Goal: Transaction & Acquisition: Purchase product/service

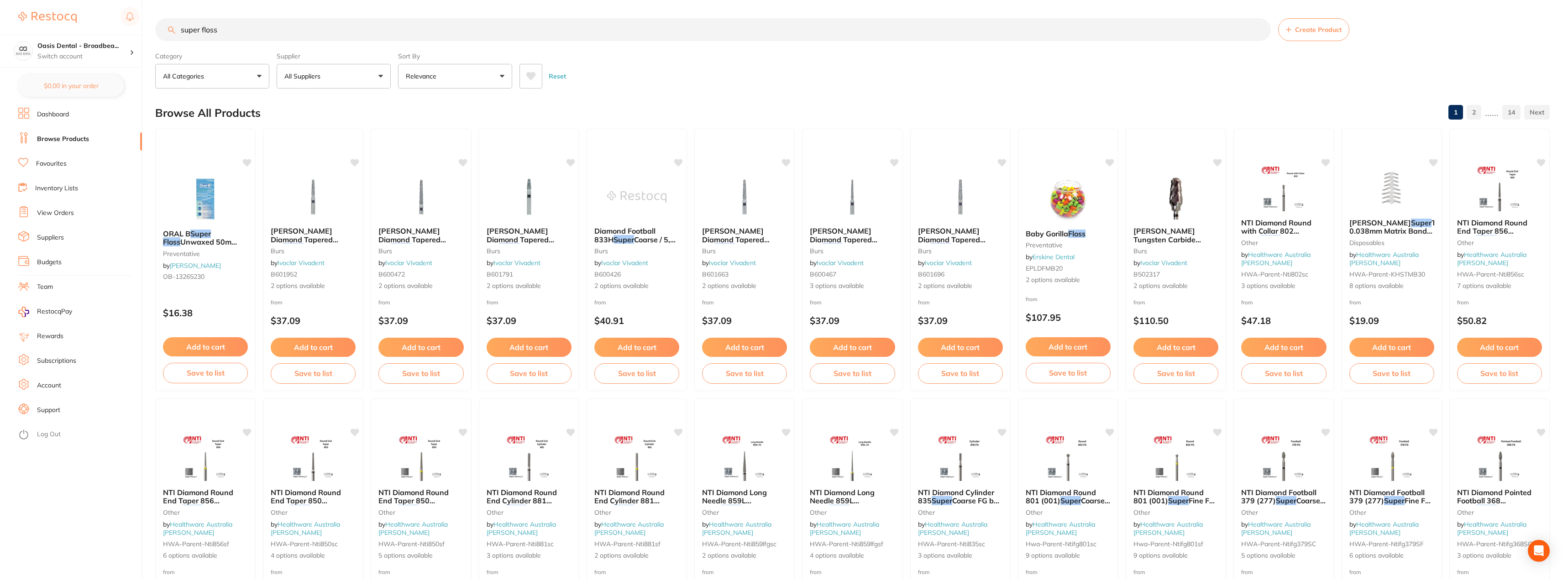
click at [390, 34] on input "super floss" at bounding box center [713, 29] width 1116 height 23
drag, startPoint x: 390, startPoint y: 34, endPoint x: 159, endPoint y: -1, distance: 233.6
click at [159, 0] on html "$0.00 Oasis Dental - Broadbea... Switch account Oasis Dental - Broadbeach $0.00…" at bounding box center [784, 290] width 1568 height 580
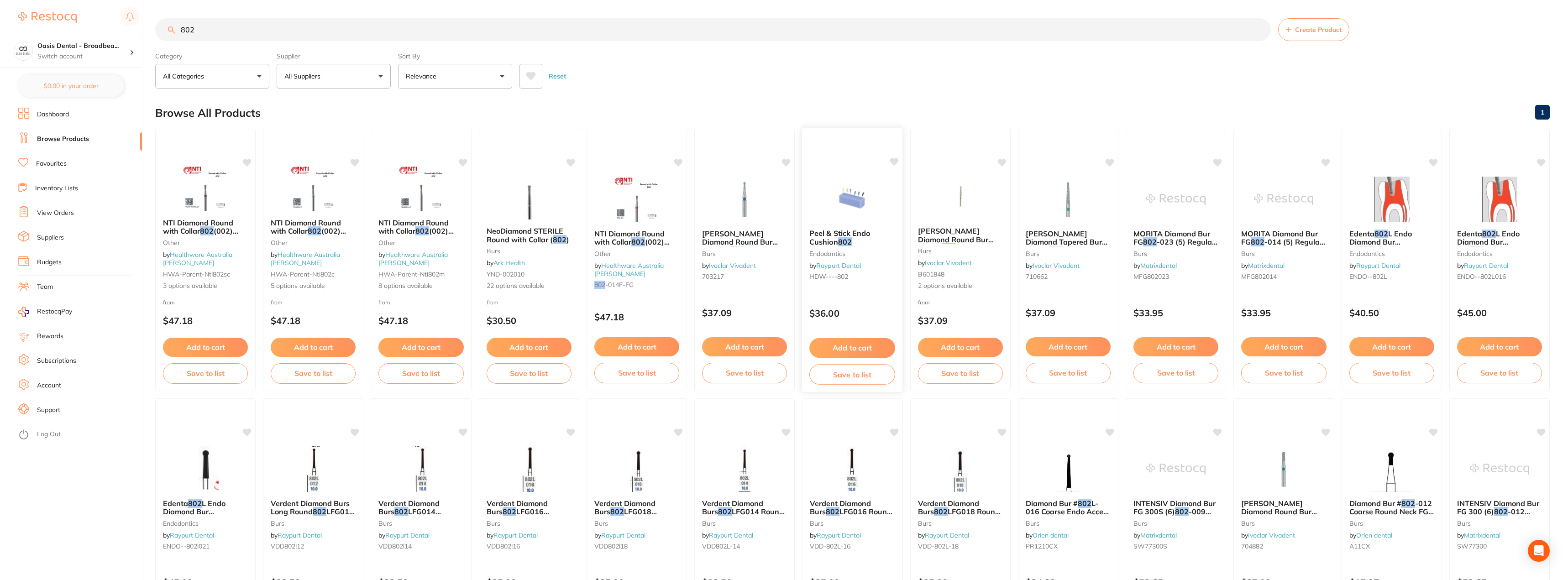
type input "802"
click at [894, 160] on icon at bounding box center [894, 161] width 9 height 8
click at [848, 347] on button "Add to cart" at bounding box center [852, 348] width 86 height 19
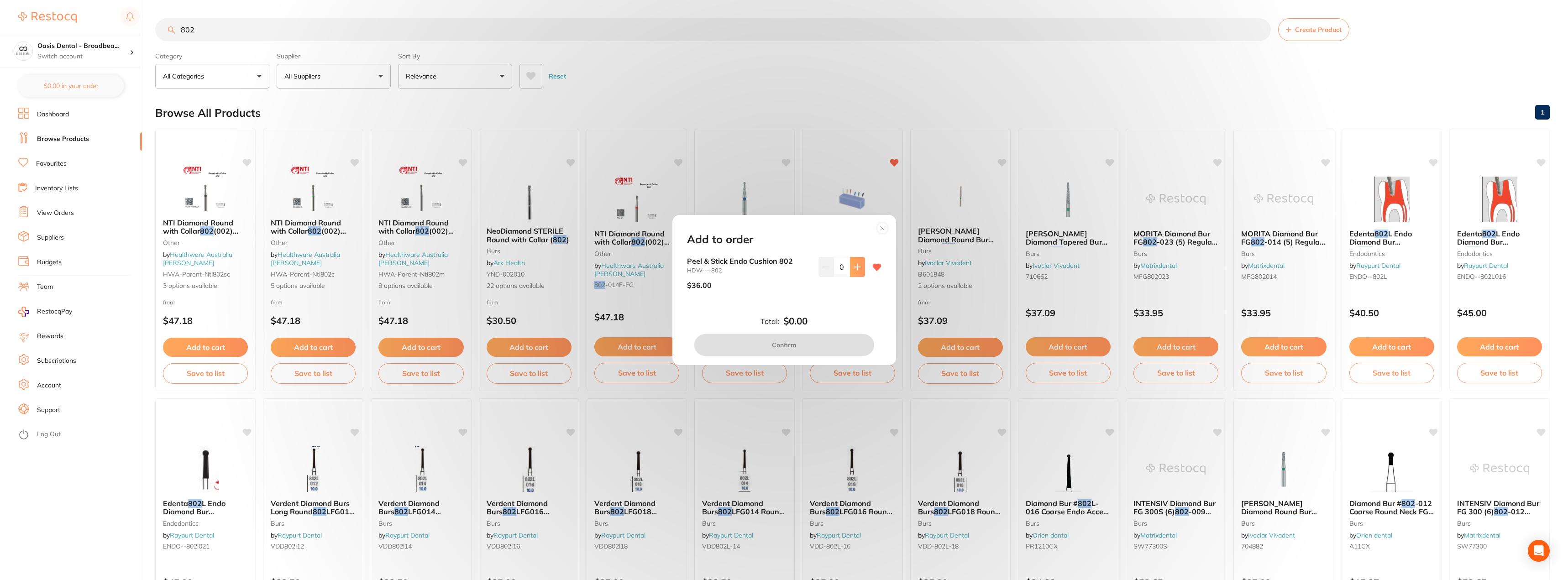
click at [854, 272] on button at bounding box center [857, 267] width 15 height 20
type input "1"
click at [781, 347] on button "Confirm" at bounding box center [784, 345] width 180 height 22
checkbox input "false"
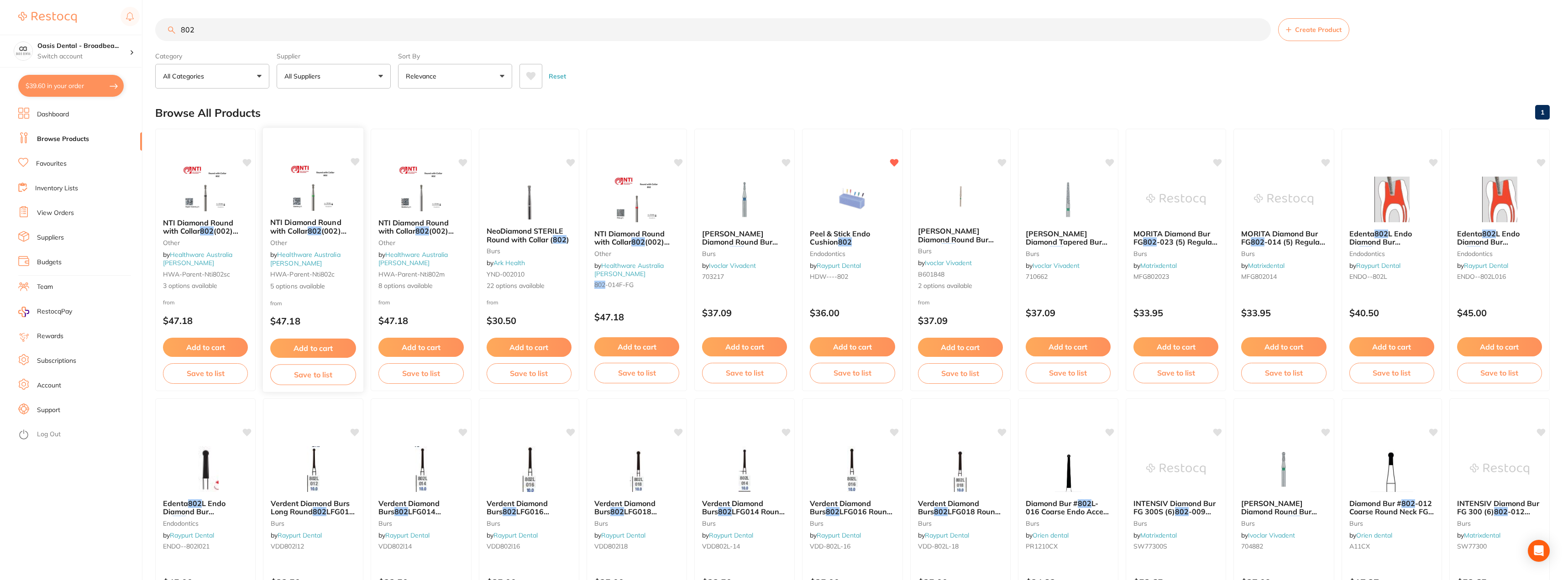
click at [355, 161] on icon at bounding box center [355, 161] width 9 height 8
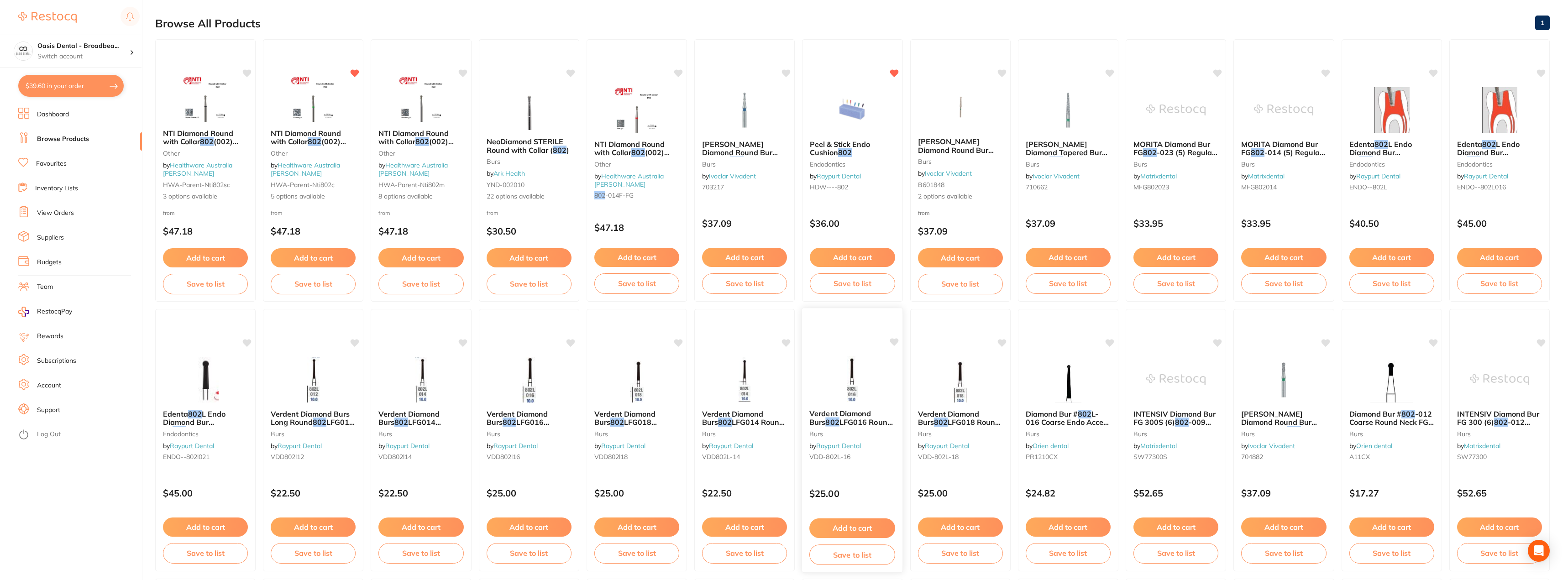
scroll to position [91, 0]
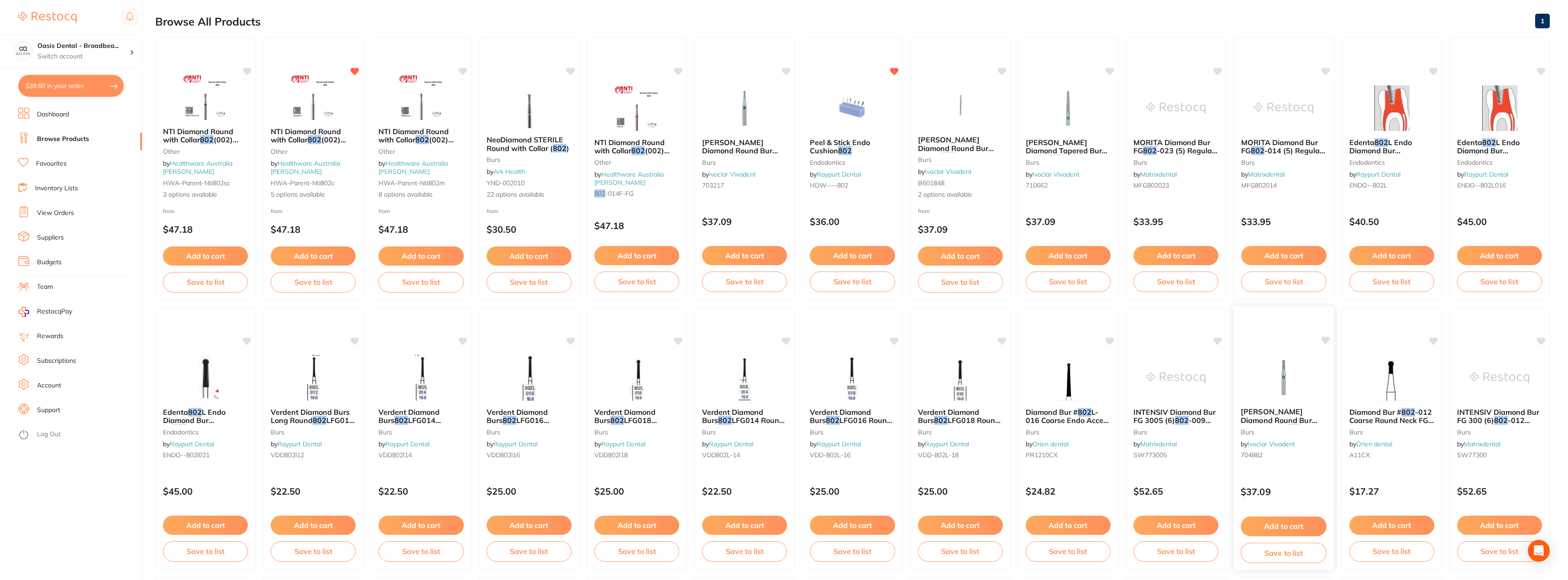
click at [1327, 339] on icon at bounding box center [1326, 340] width 9 height 8
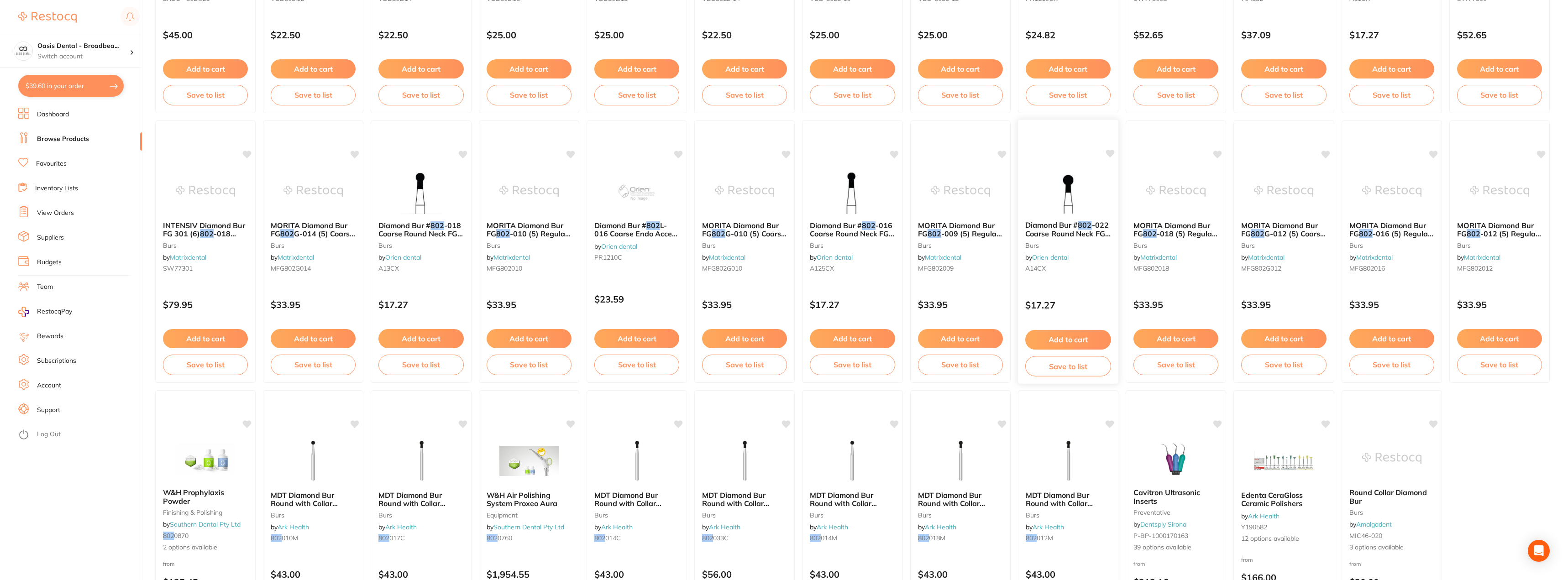
scroll to position [668, 0]
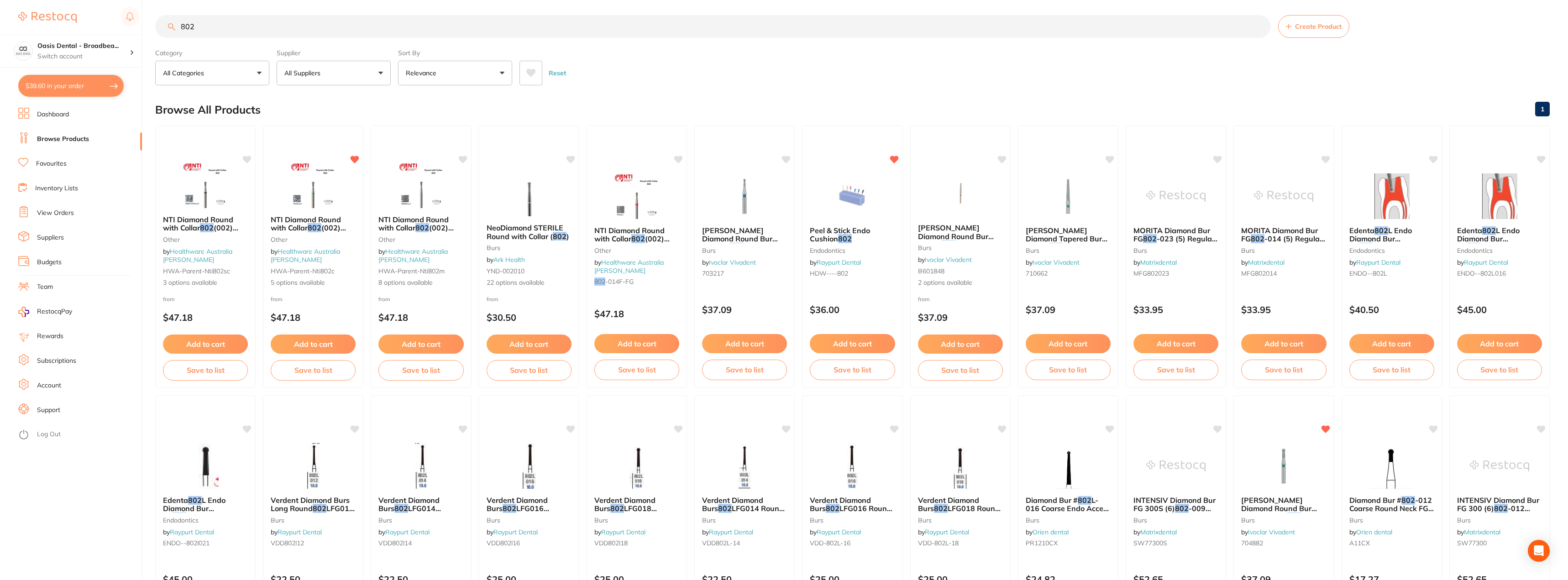
scroll to position [0, 0]
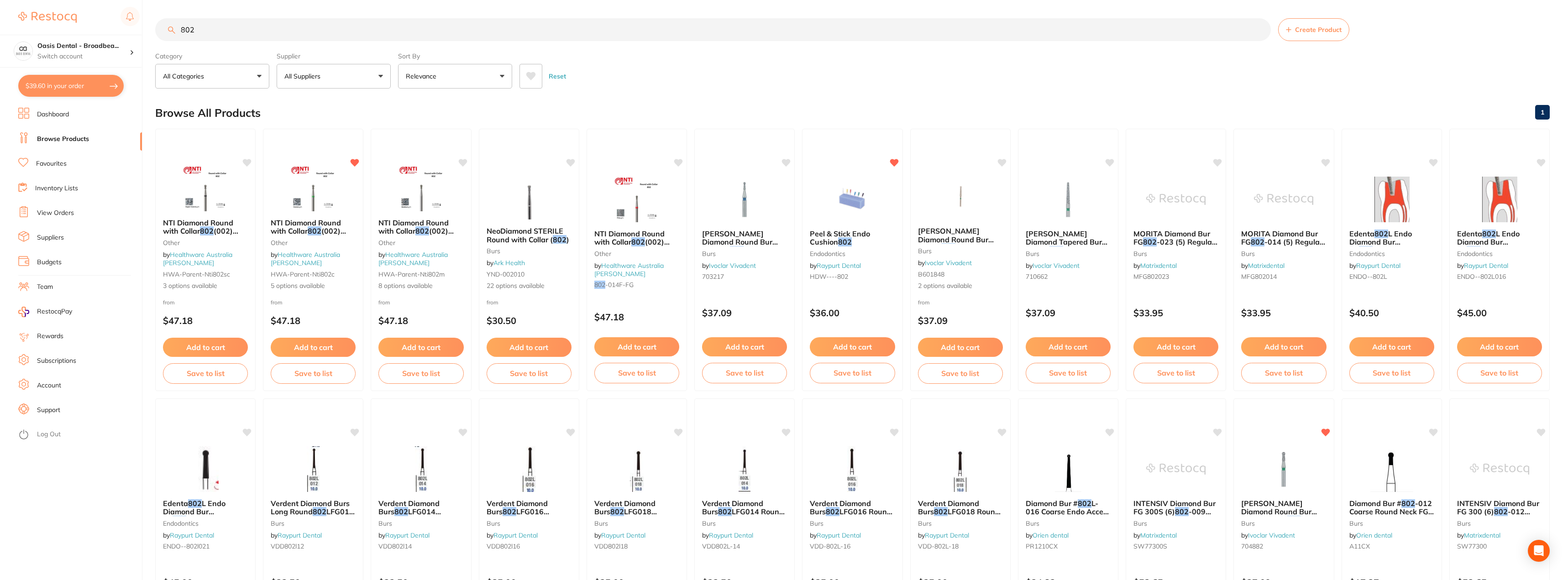
click at [60, 163] on link "Favourites" at bounding box center [51, 163] width 30 height 9
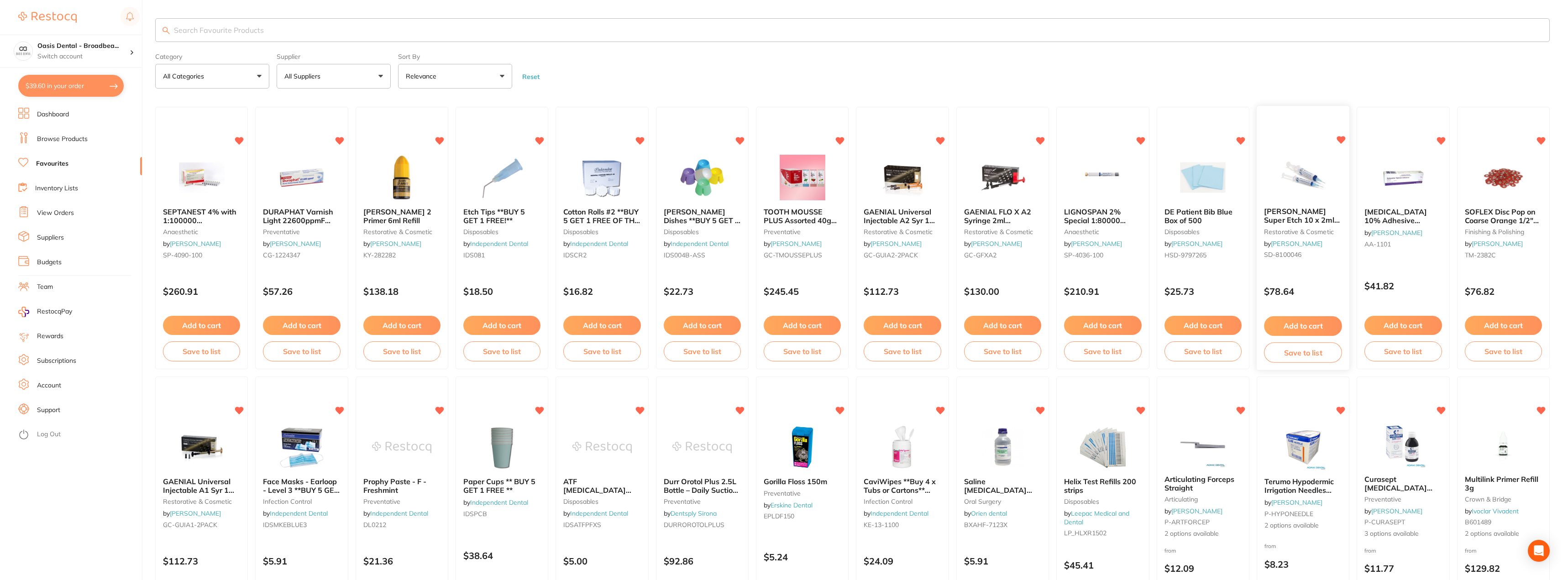
click at [1308, 328] on button "Add to cart" at bounding box center [1303, 326] width 78 height 19
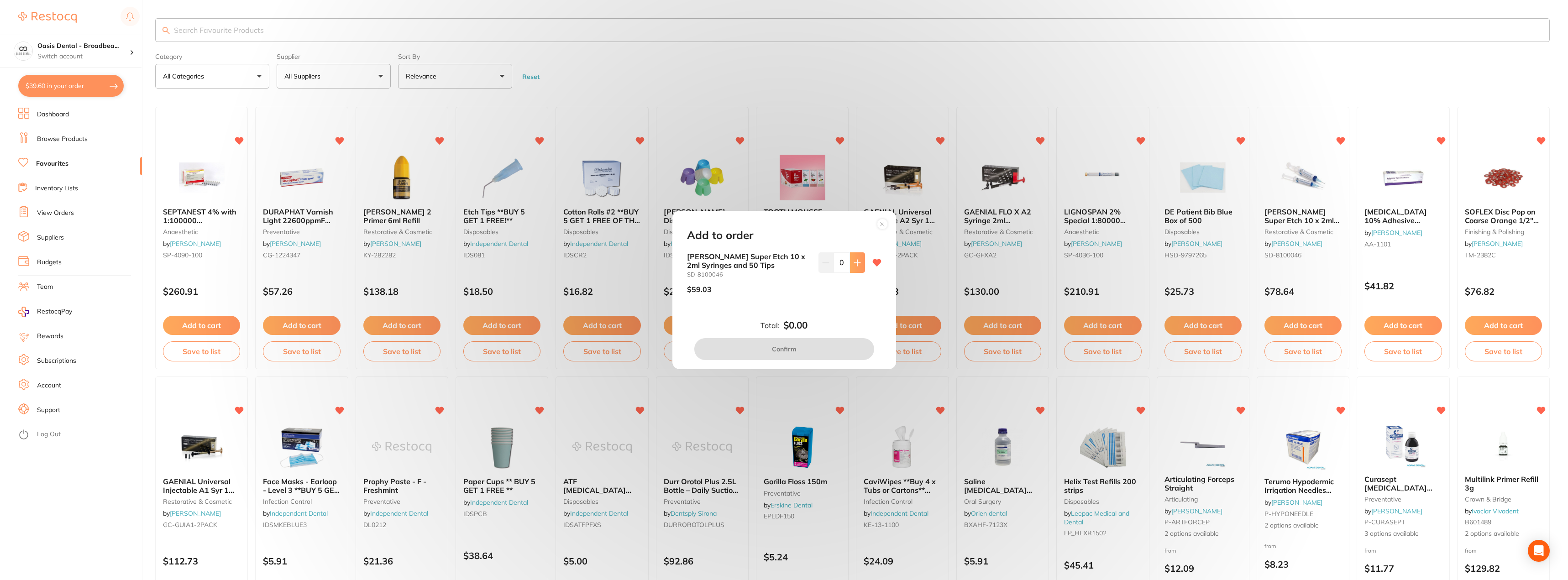
click at [855, 266] on button at bounding box center [857, 262] width 15 height 20
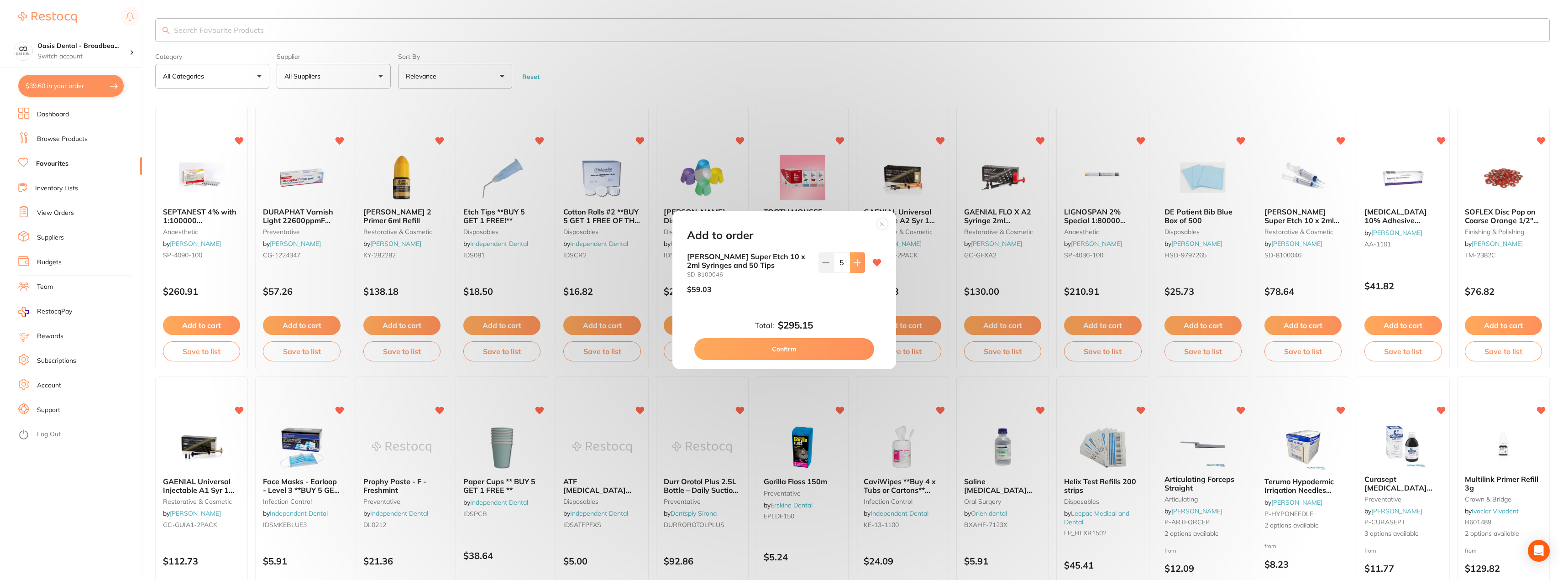
click at [855, 266] on button at bounding box center [857, 262] width 15 height 20
click at [822, 265] on icon at bounding box center [826, 263] width 7 height 7
type input "4"
click at [808, 354] on button "Confirm" at bounding box center [784, 349] width 180 height 22
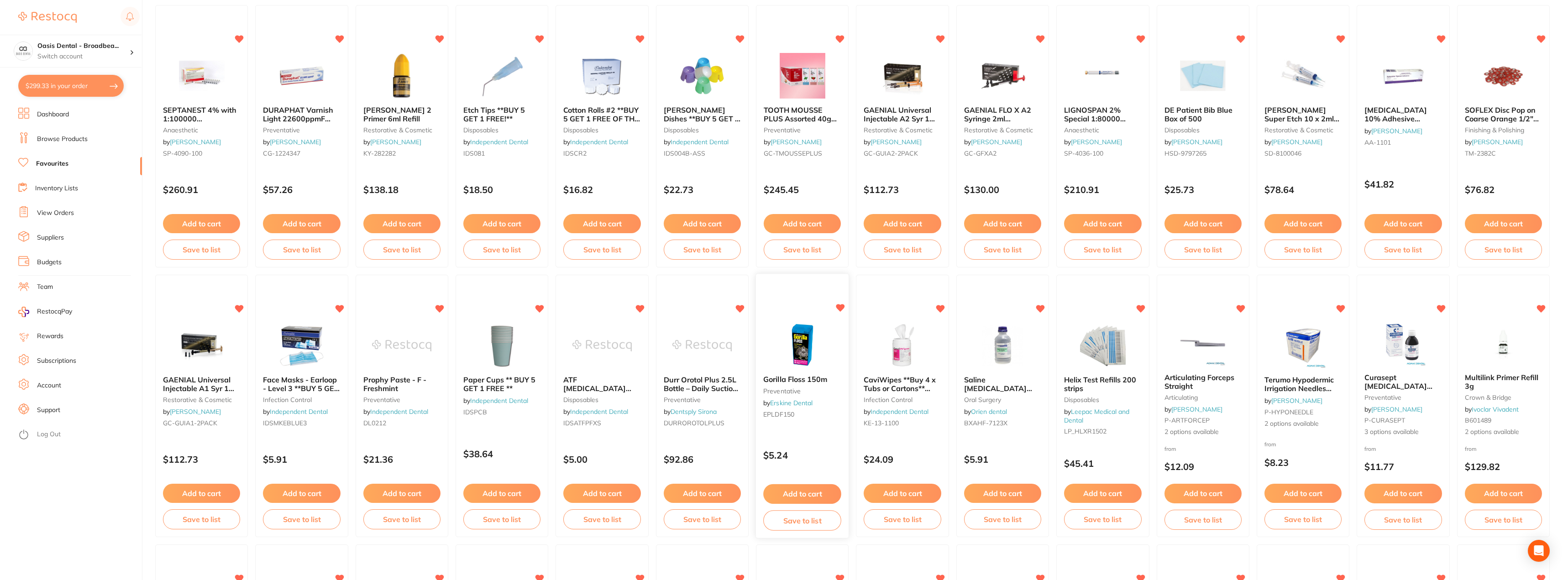
scroll to position [183, 0]
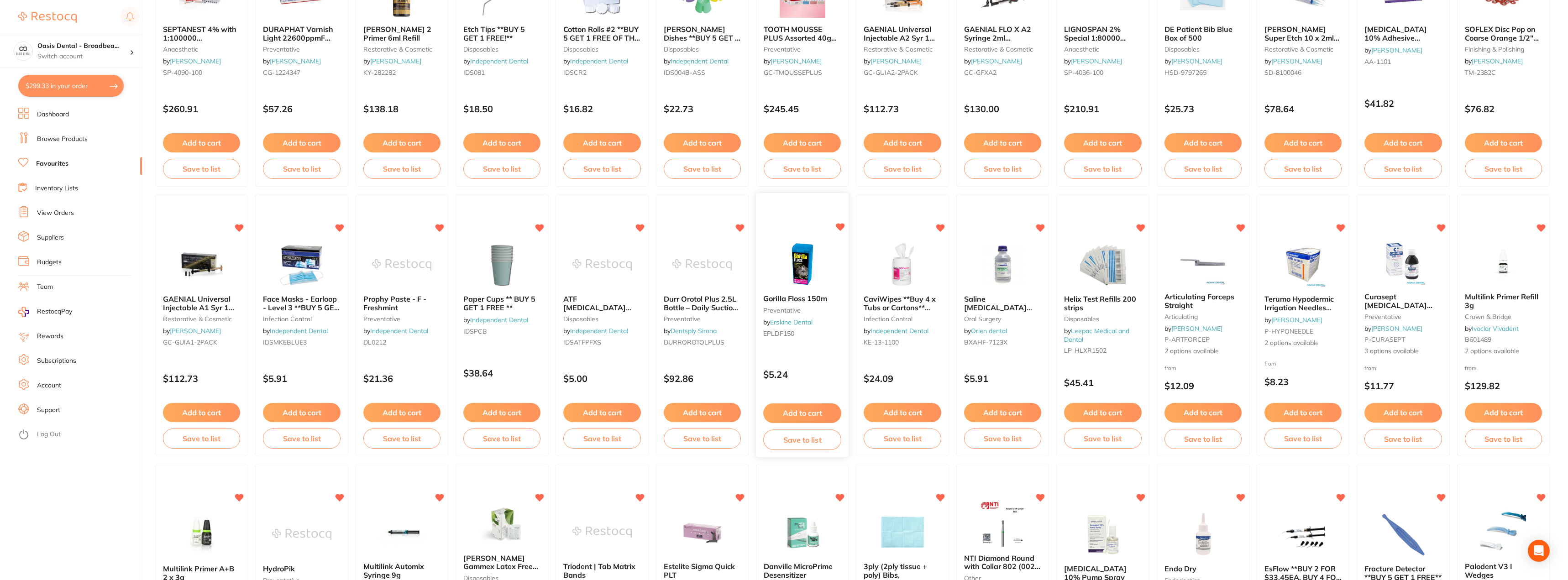
click at [816, 413] on button "Add to cart" at bounding box center [802, 413] width 78 height 19
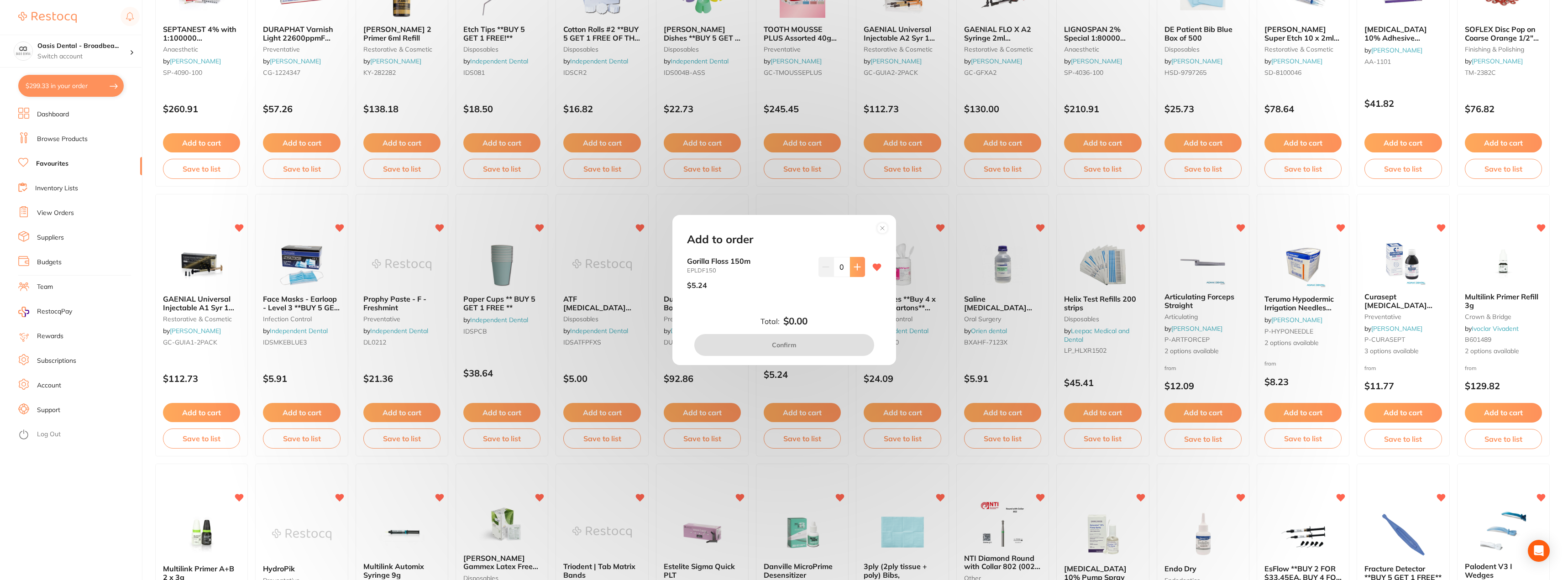
click at [861, 269] on button at bounding box center [857, 267] width 15 height 20
click at [861, 269] on button at bounding box center [857, 267] width 15 height 20
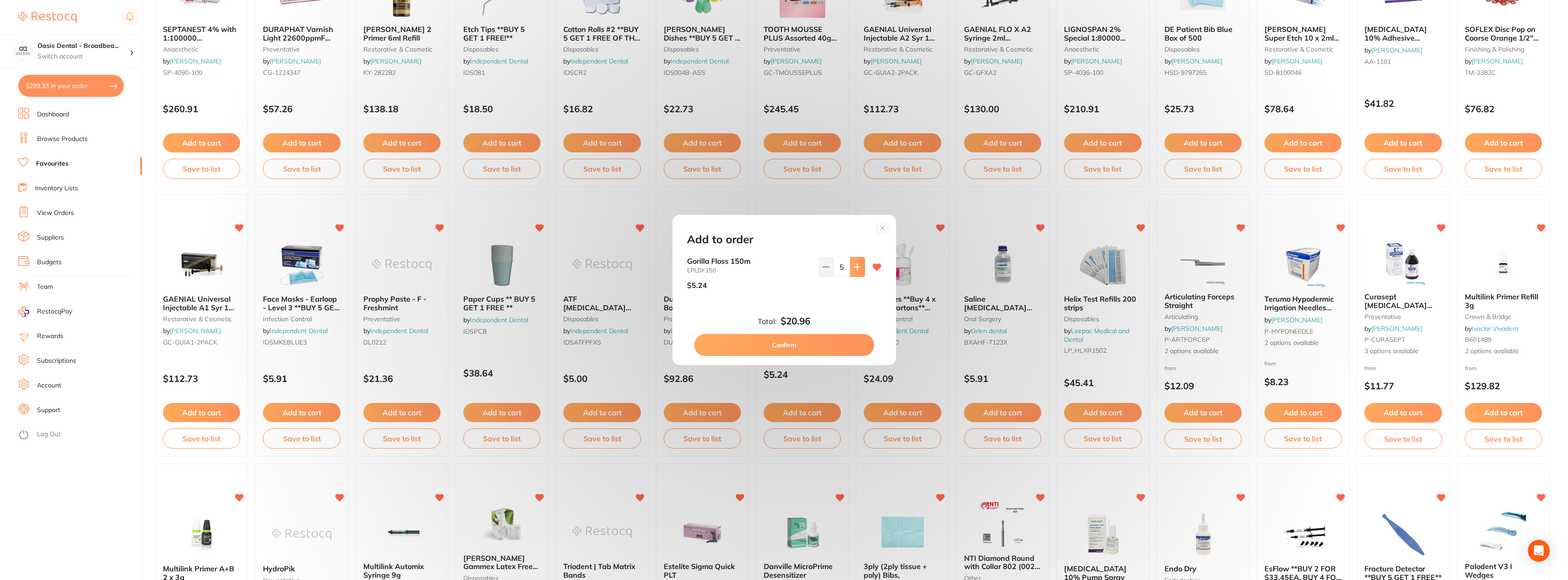
click at [861, 269] on button at bounding box center [857, 267] width 15 height 20
type input "6"
click at [808, 346] on button "Confirm" at bounding box center [784, 345] width 180 height 22
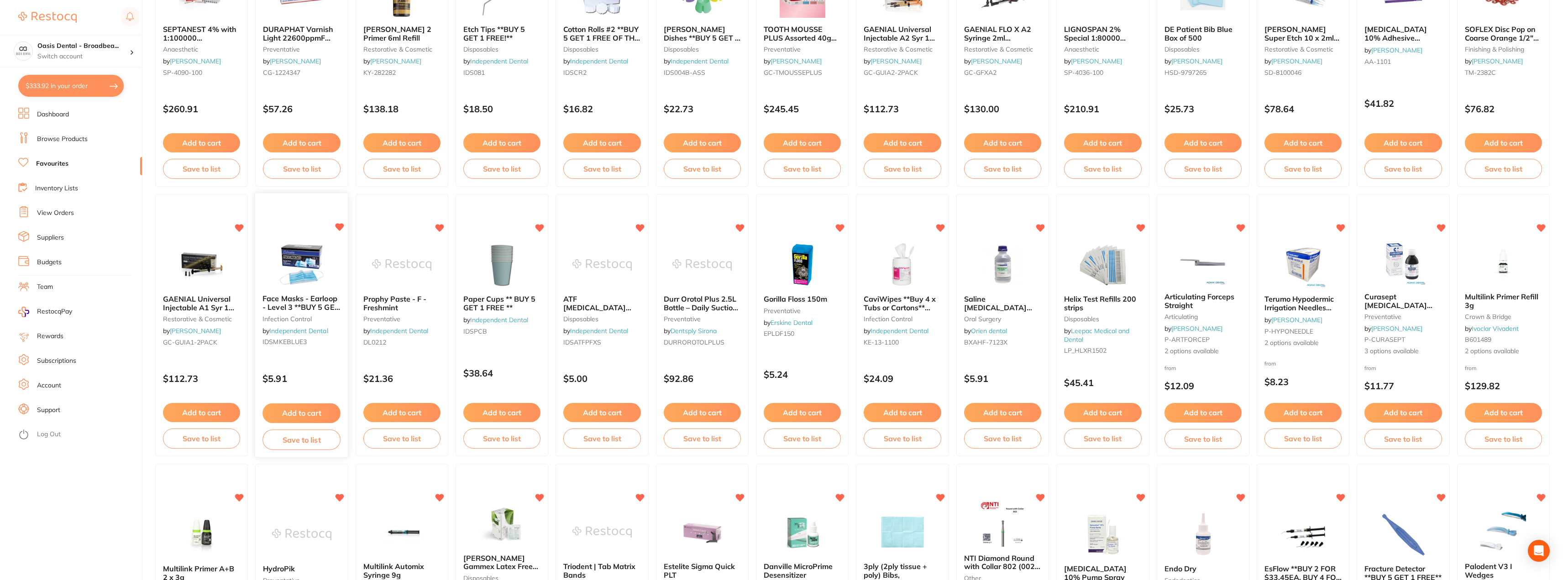
click at [302, 412] on button "Add to cart" at bounding box center [302, 413] width 78 height 19
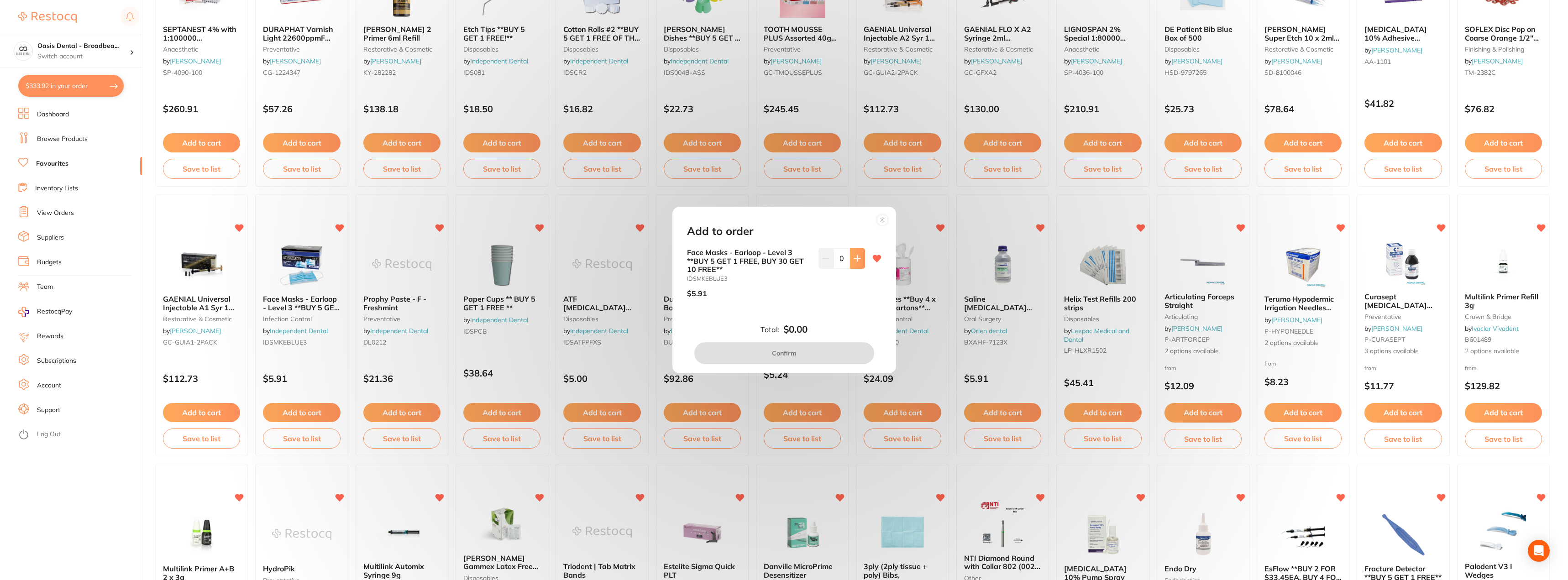
click at [855, 259] on icon at bounding box center [857, 258] width 6 height 6
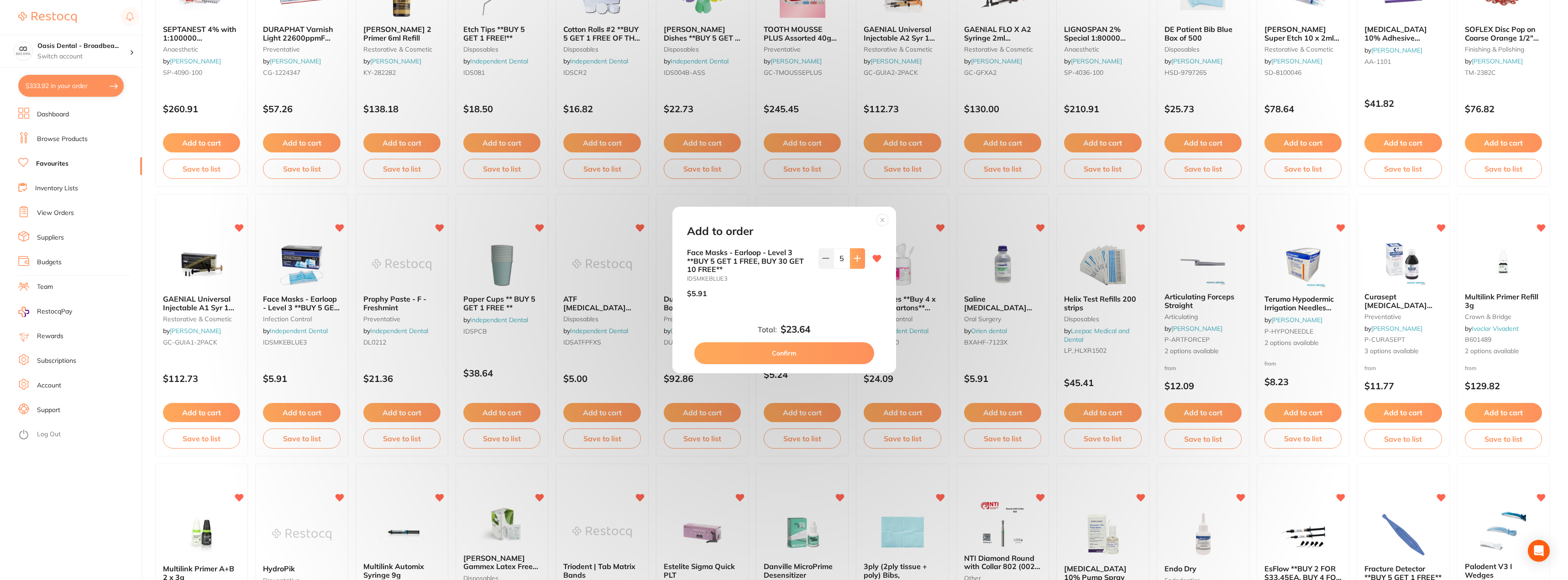
click at [855, 259] on icon at bounding box center [857, 258] width 6 height 6
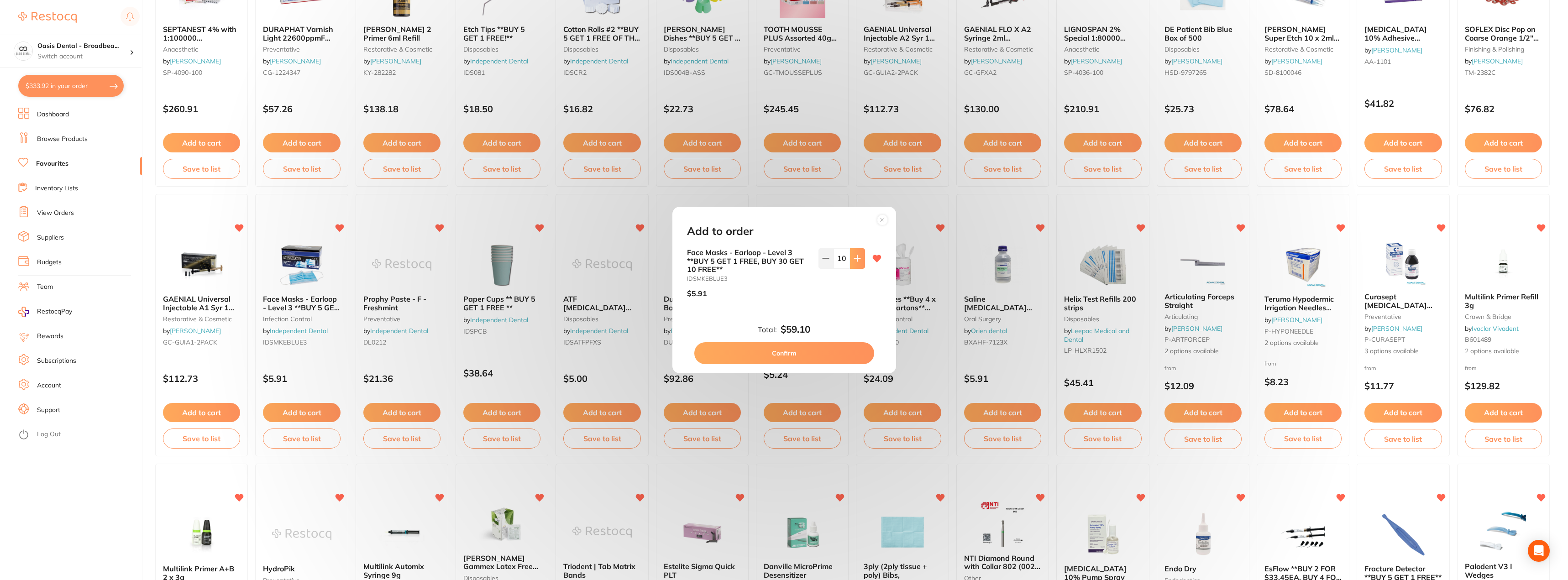
click at [855, 259] on icon at bounding box center [857, 258] width 6 height 6
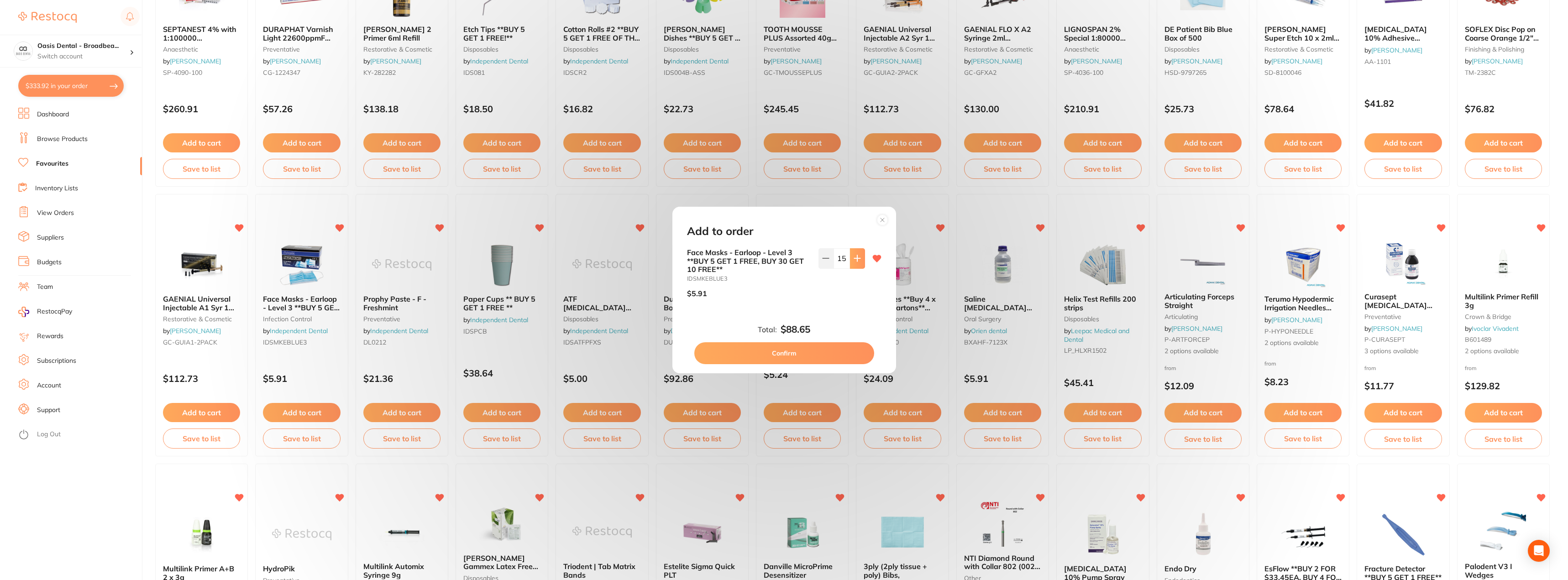
click at [855, 259] on icon at bounding box center [857, 258] width 6 height 6
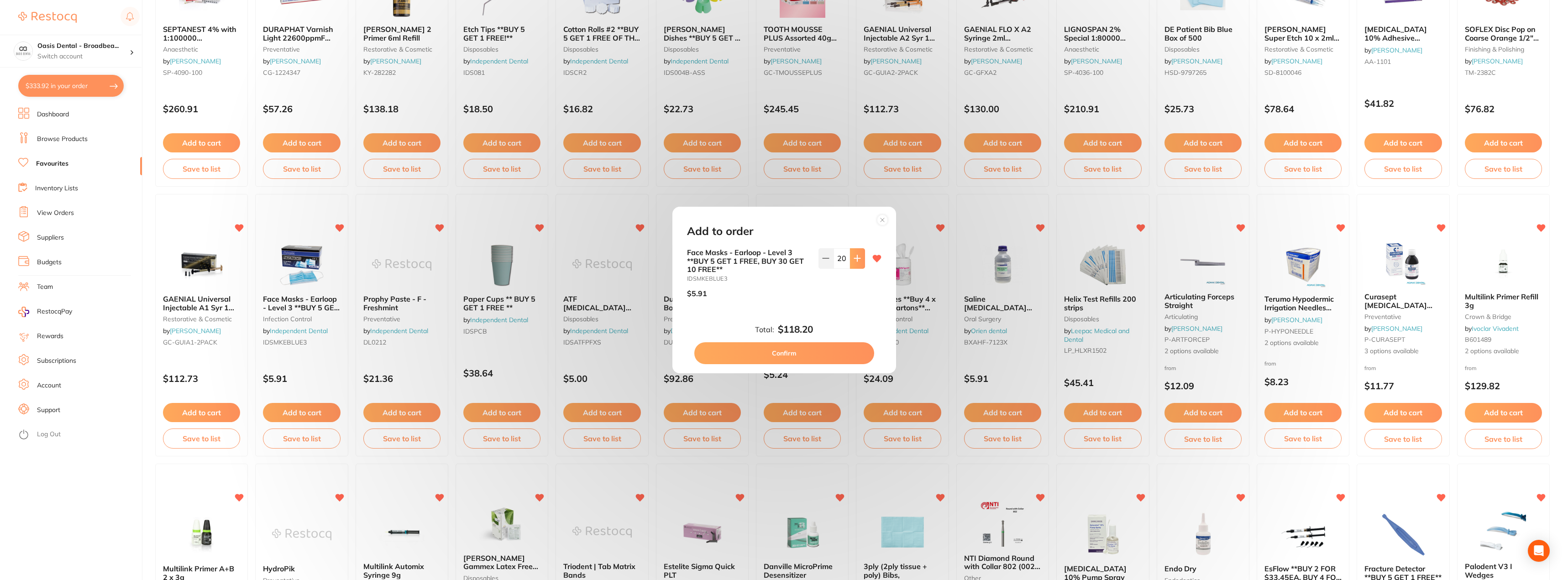
click at [855, 259] on icon at bounding box center [857, 258] width 6 height 6
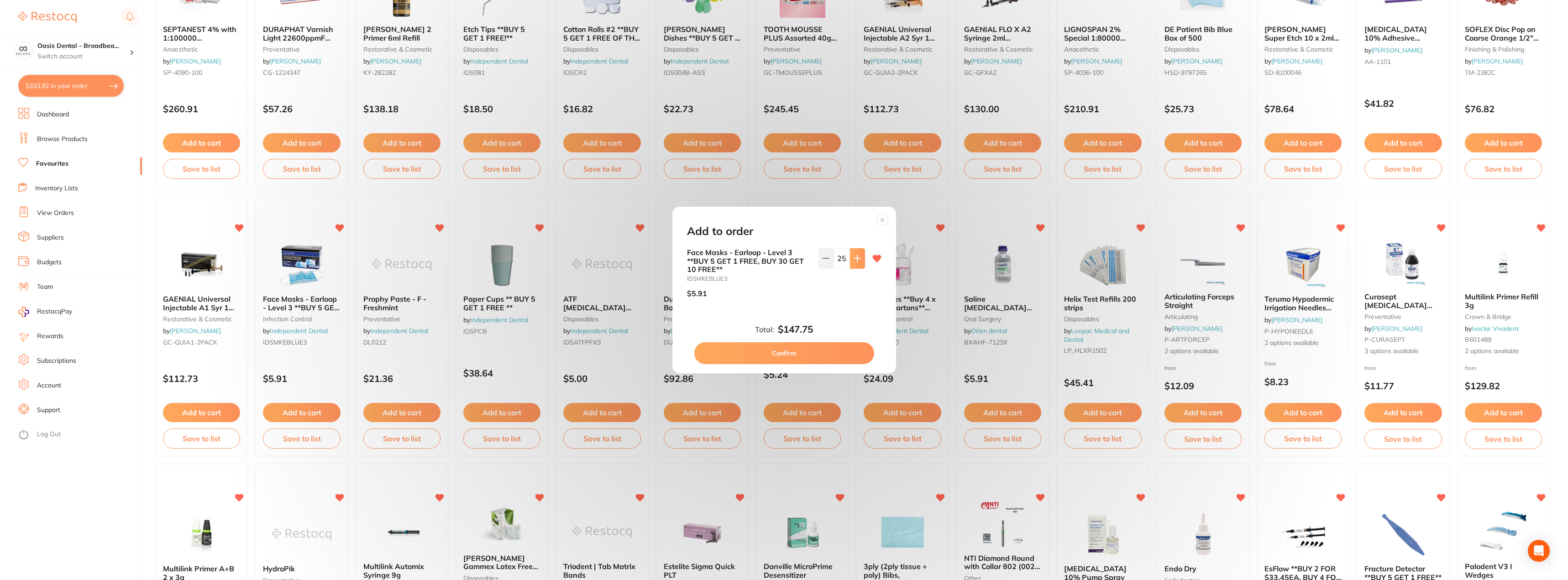
click at [855, 259] on icon at bounding box center [857, 258] width 6 height 6
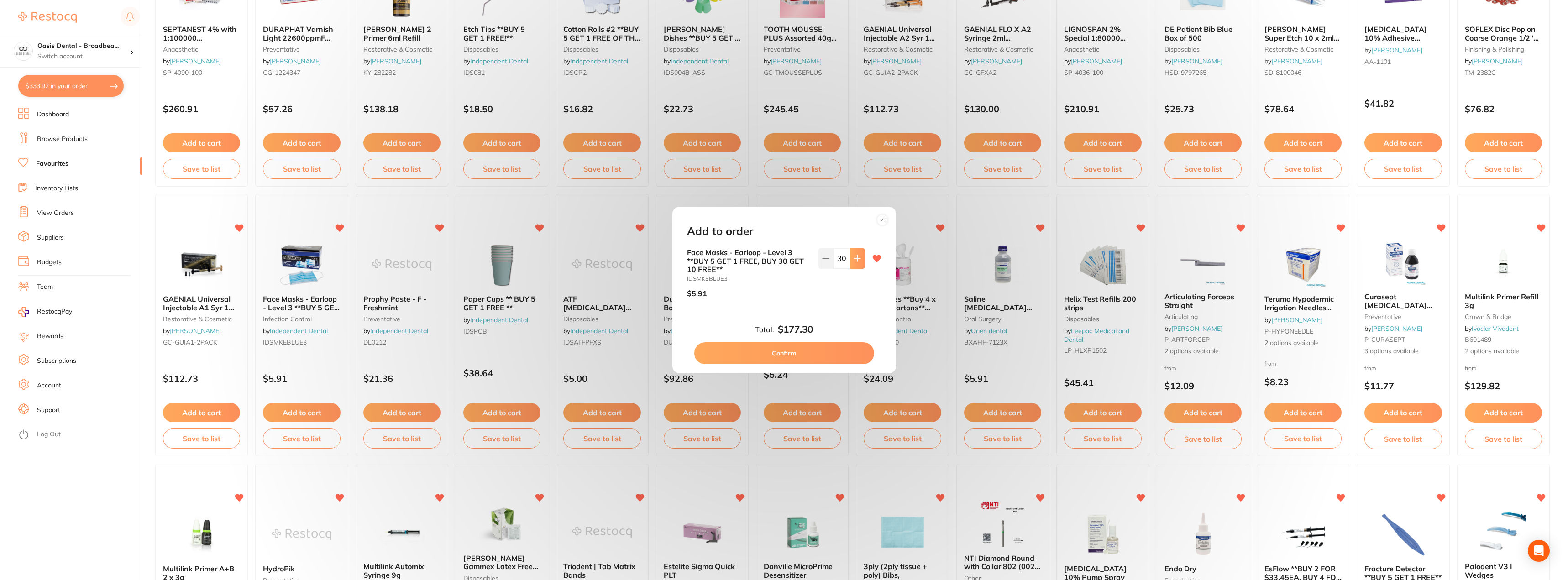
click at [855, 259] on icon at bounding box center [857, 258] width 6 height 6
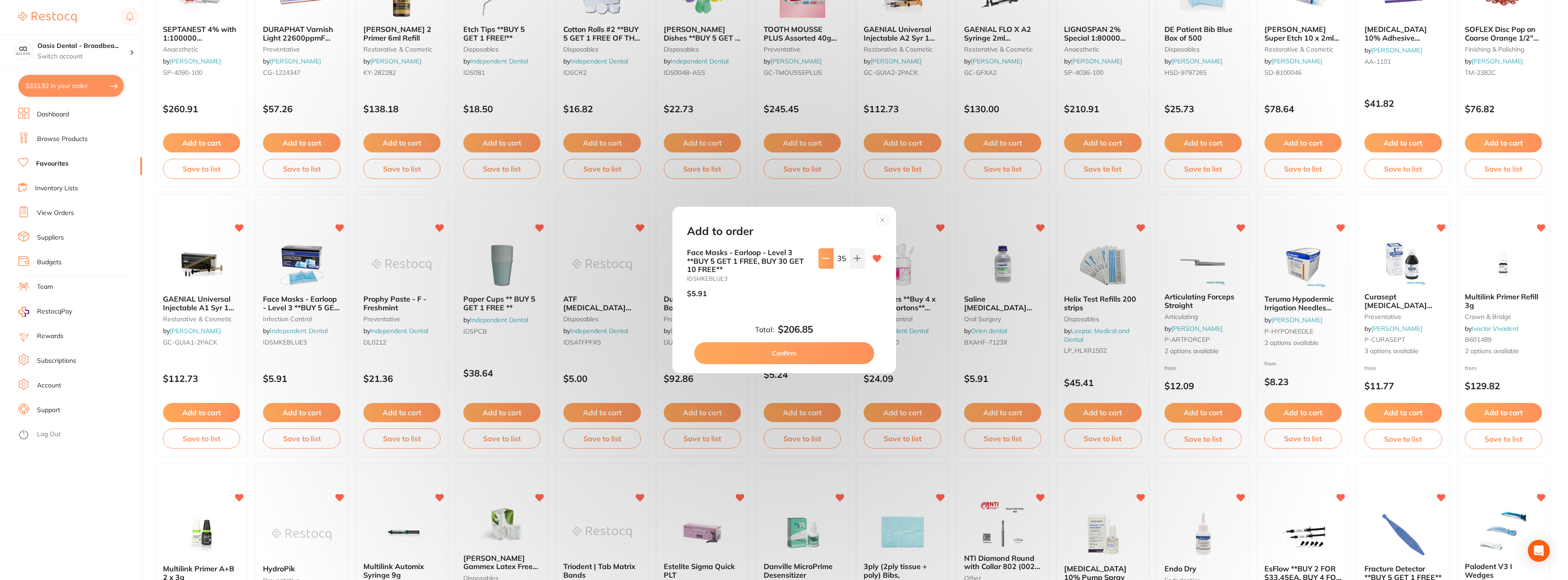
drag, startPoint x: 844, startPoint y: 256, endPoint x: 822, endPoint y: 261, distance: 22.6
click at [822, 261] on div "35" at bounding box center [842, 258] width 46 height 20
type input "60"
click at [804, 350] on button "Confirm" at bounding box center [784, 353] width 180 height 22
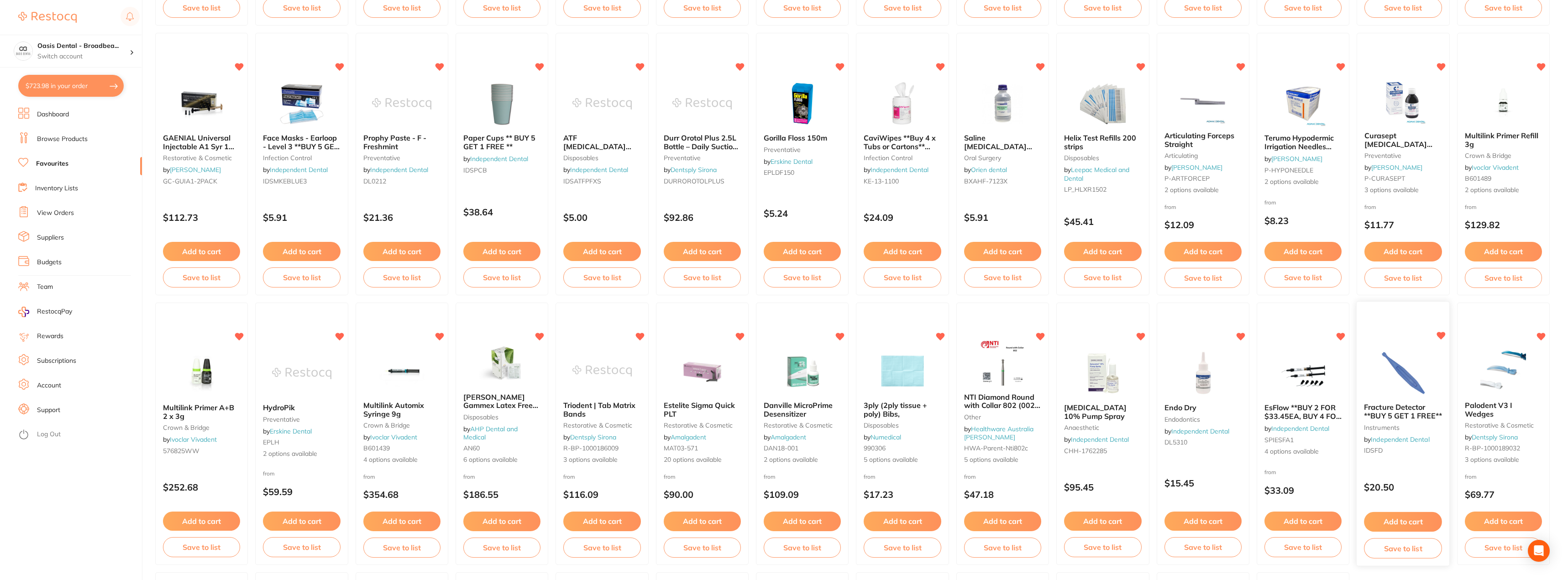
scroll to position [456, 0]
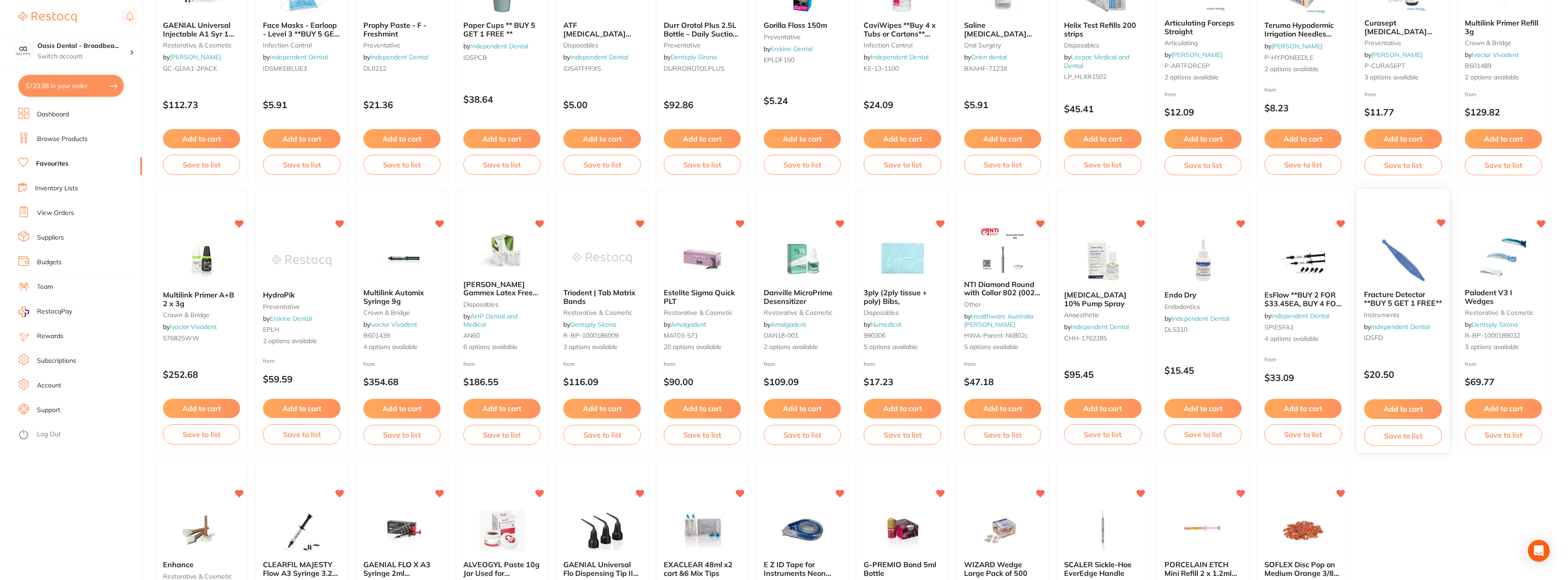
click at [1405, 299] on span "Fracture Detector **BUY 5 GET 1 FREE**" at bounding box center [1403, 299] width 78 height 18
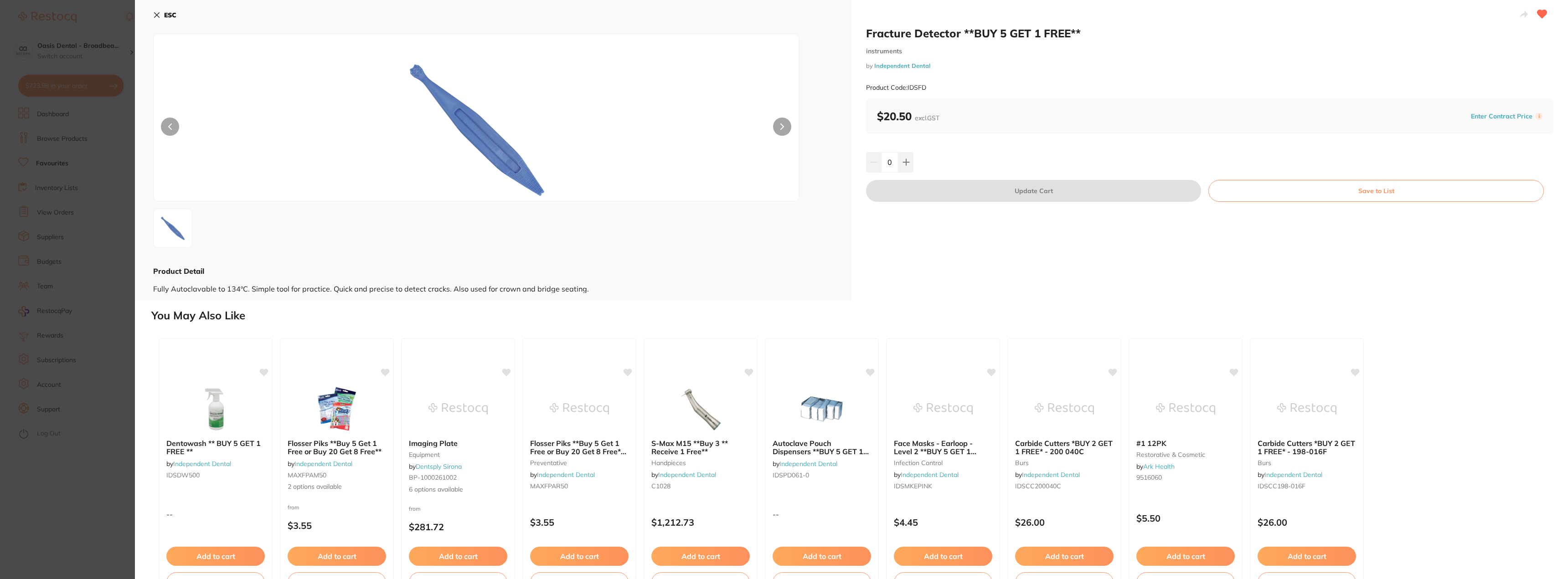
click at [158, 14] on icon at bounding box center [157, 15] width 5 height 5
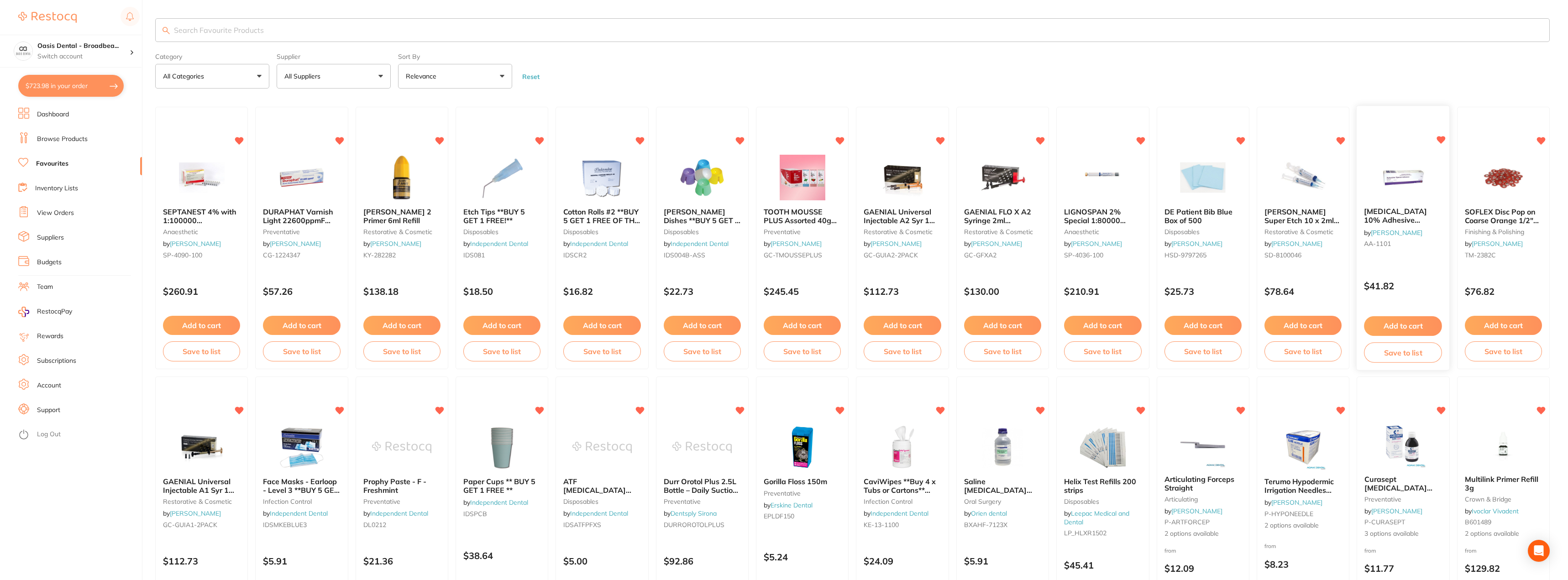
click at [1408, 327] on button "Add to cart" at bounding box center [1403, 326] width 78 height 19
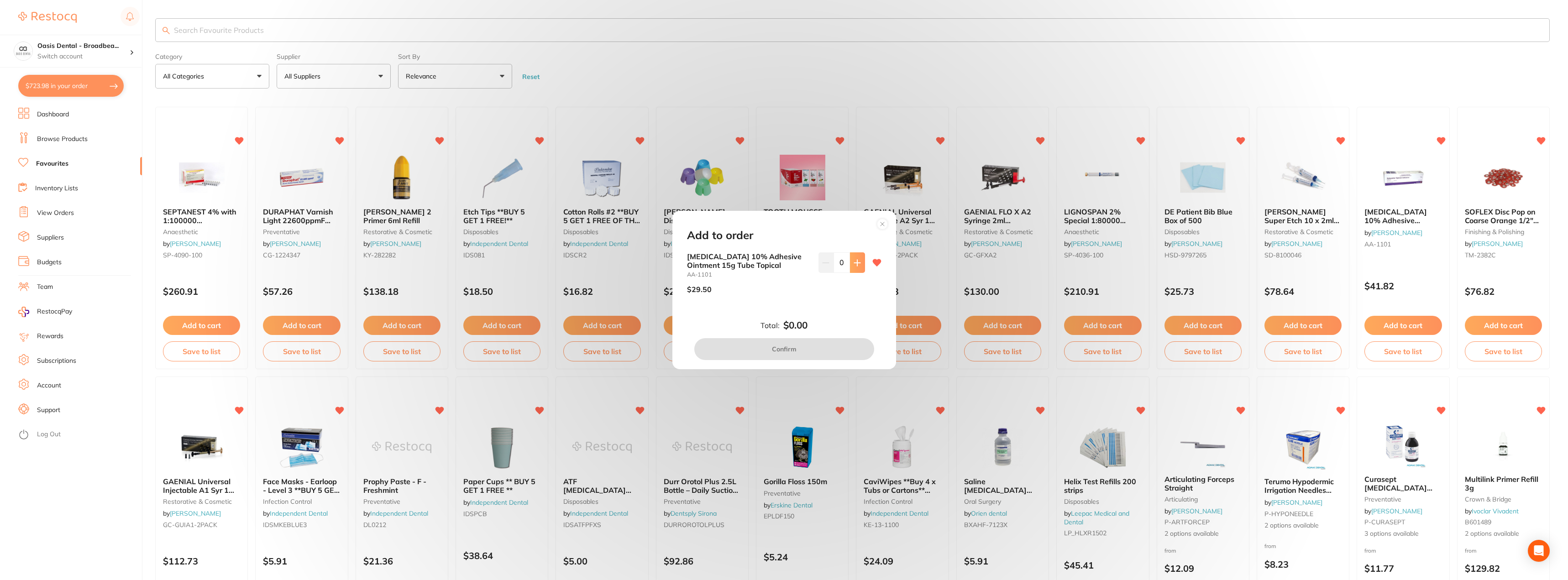
click at [860, 263] on button at bounding box center [857, 262] width 15 height 20
click at [863, 263] on button at bounding box center [857, 262] width 15 height 20
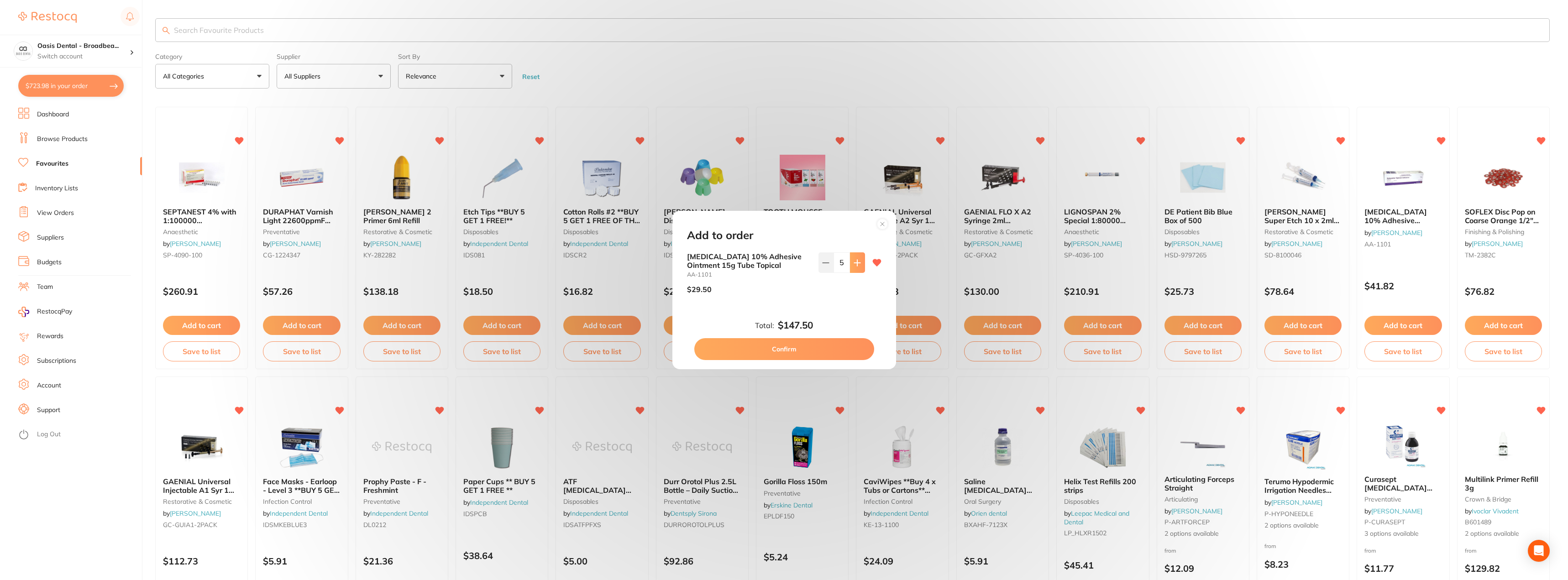
click at [863, 263] on button at bounding box center [857, 262] width 15 height 20
type input "7"
click at [802, 355] on button "Confirm" at bounding box center [784, 349] width 180 height 22
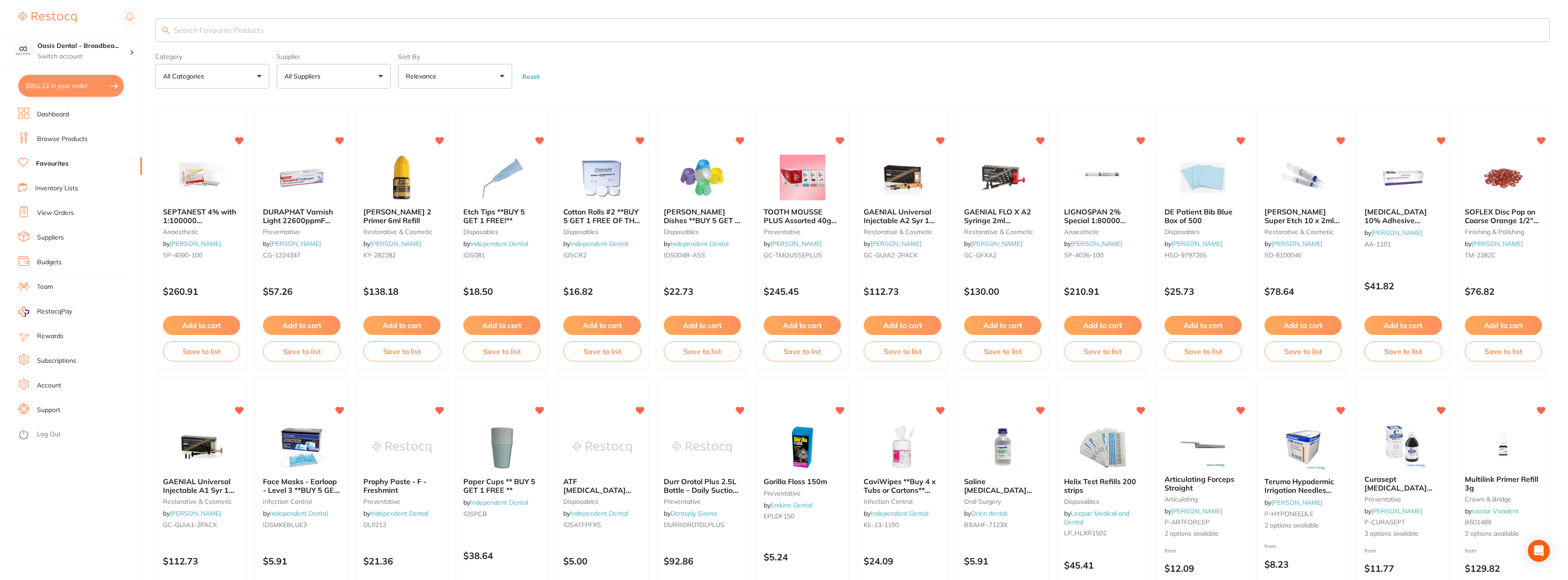
click at [993, 483] on span "Saline [MEDICAL_DATA] 0.9%, 500ml Bottle" at bounding box center [999, 490] width 68 height 26
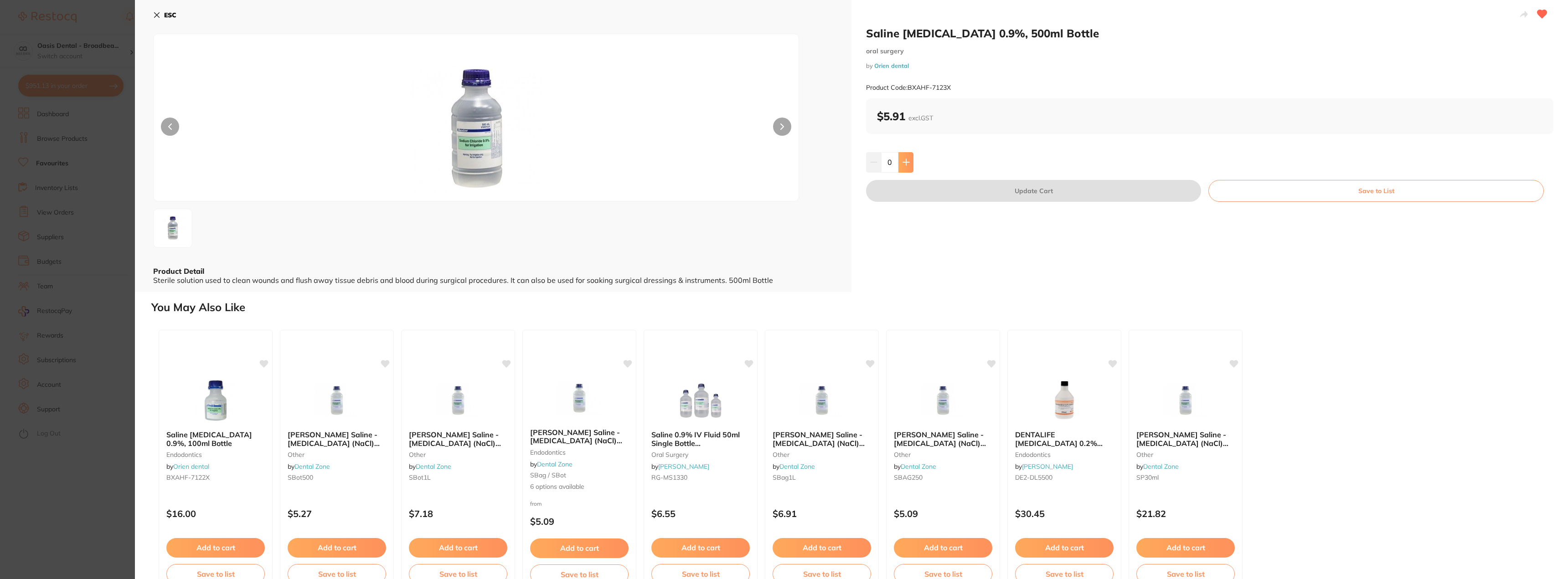
click at [903, 166] on icon at bounding box center [906, 162] width 7 height 7
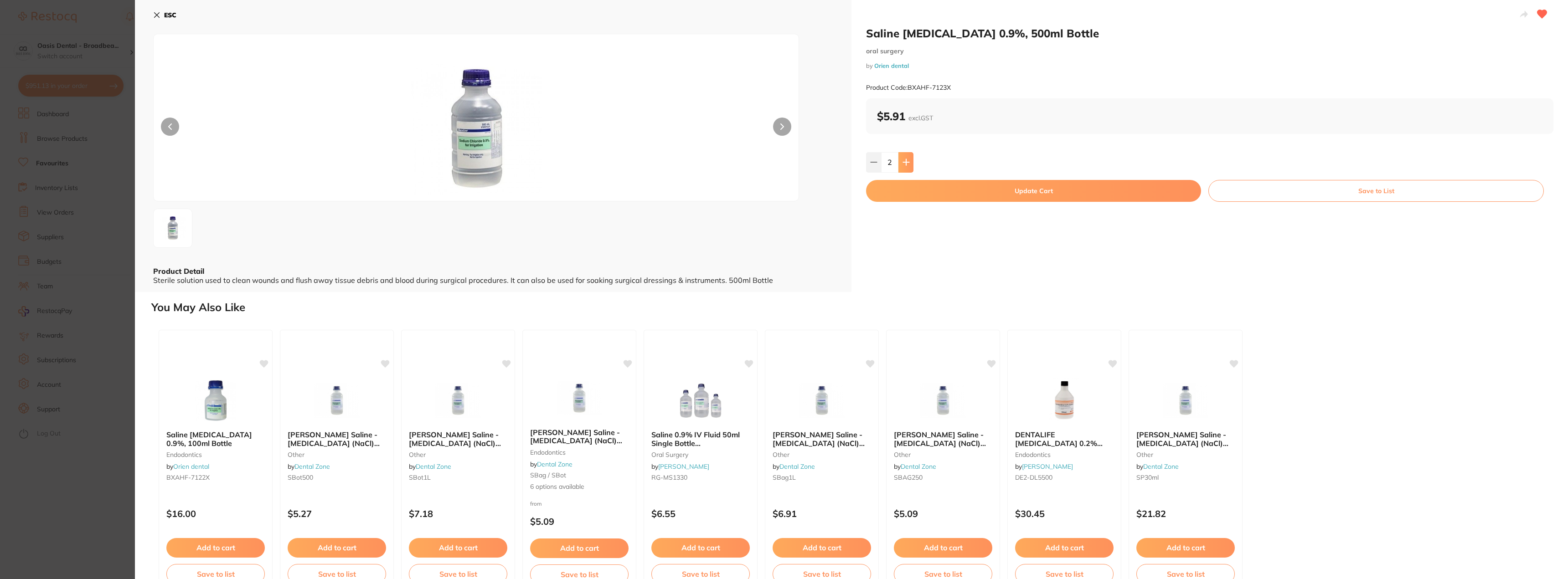
click at [903, 166] on icon at bounding box center [906, 162] width 7 height 7
click at [903, 165] on icon at bounding box center [906, 162] width 7 height 7
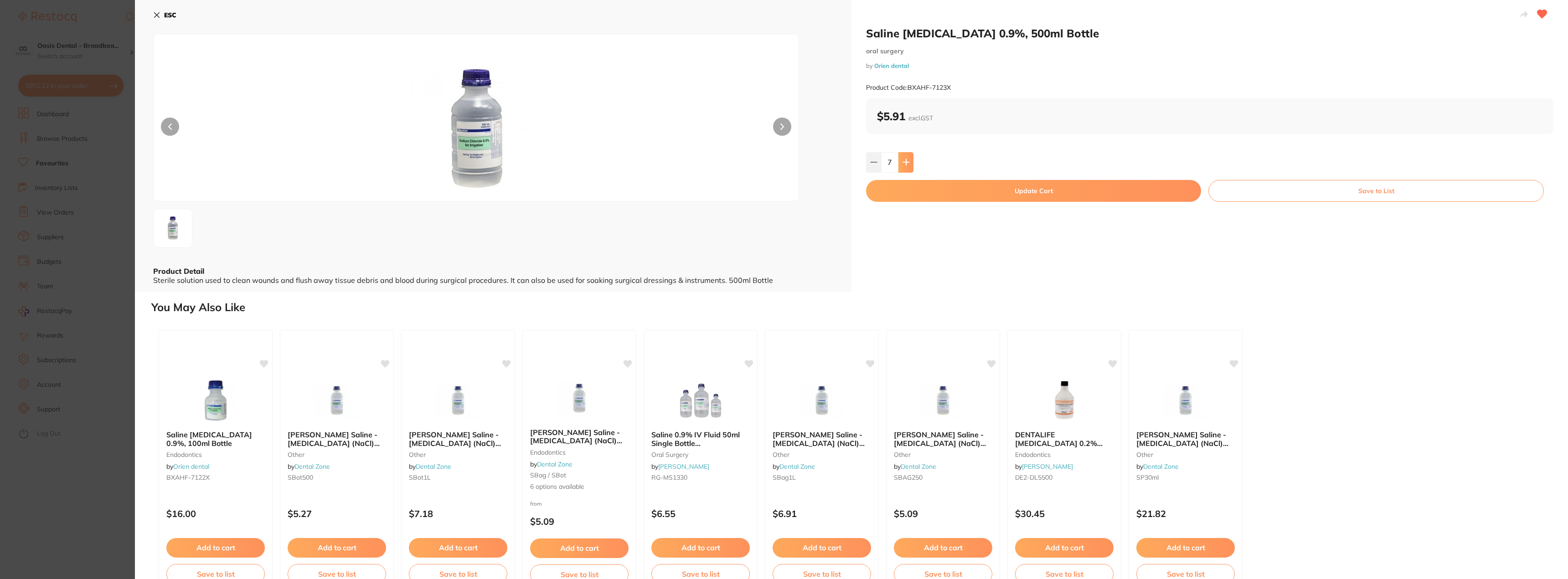
click at [903, 165] on icon at bounding box center [906, 162] width 7 height 7
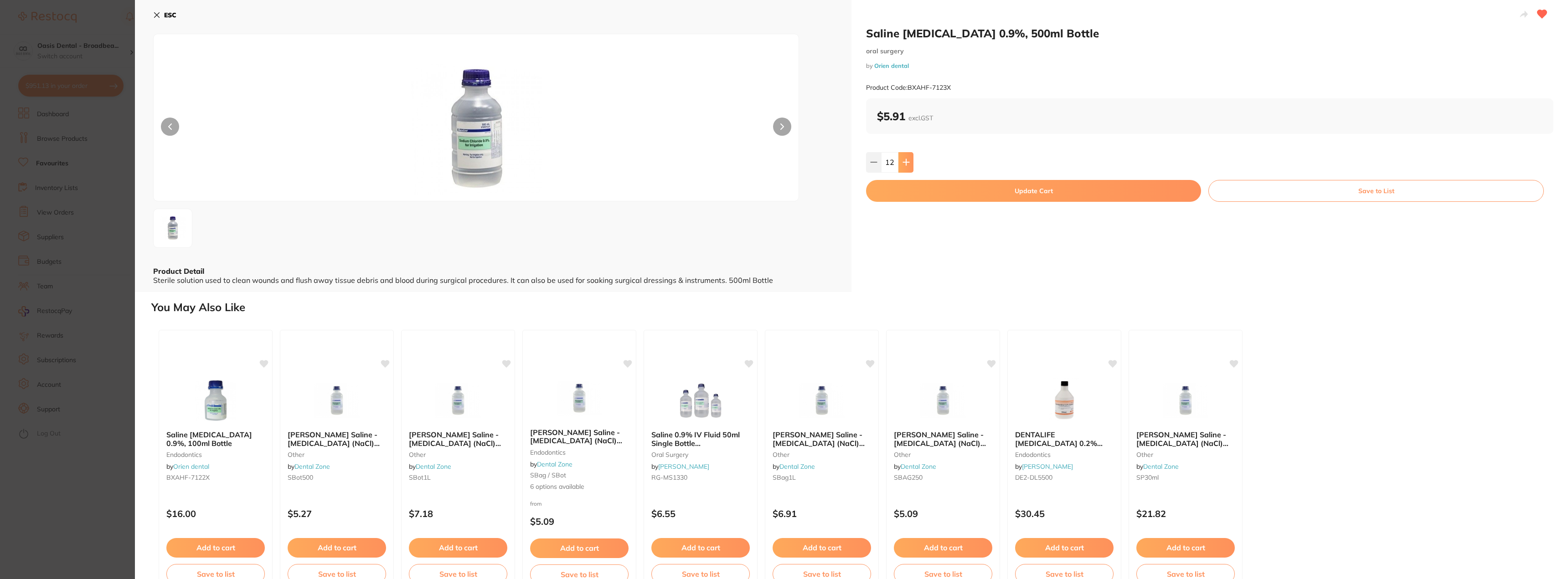
click at [903, 165] on icon at bounding box center [906, 162] width 7 height 7
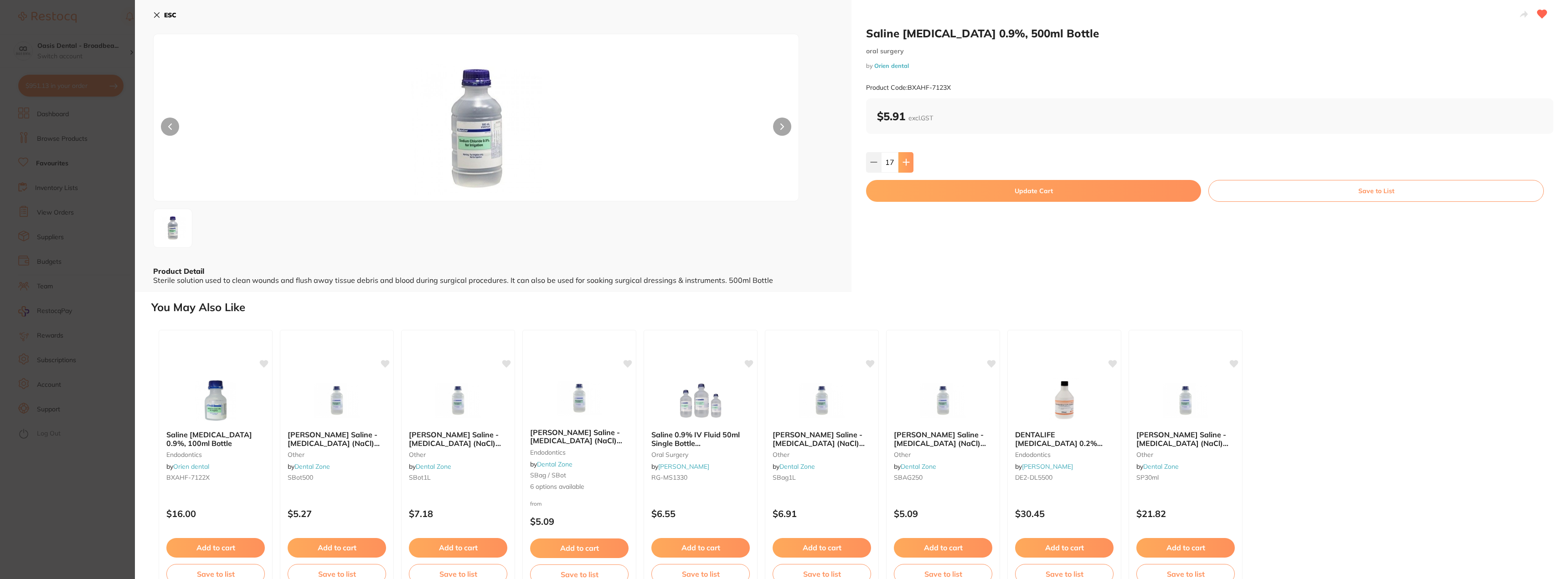
click at [905, 162] on icon at bounding box center [906, 162] width 6 height 6
click at [905, 163] on icon at bounding box center [906, 162] width 6 height 6
type input "20"
click at [910, 185] on button "Update Cart" at bounding box center [1034, 191] width 335 height 22
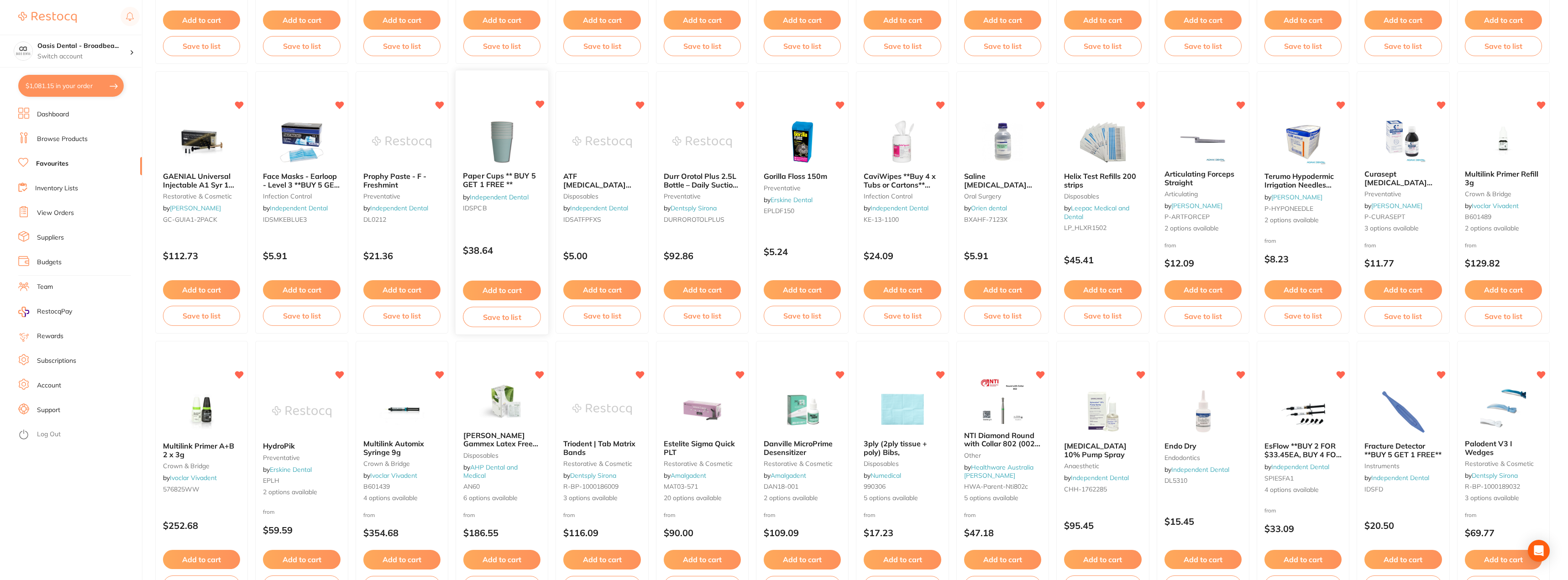
scroll to position [320, 0]
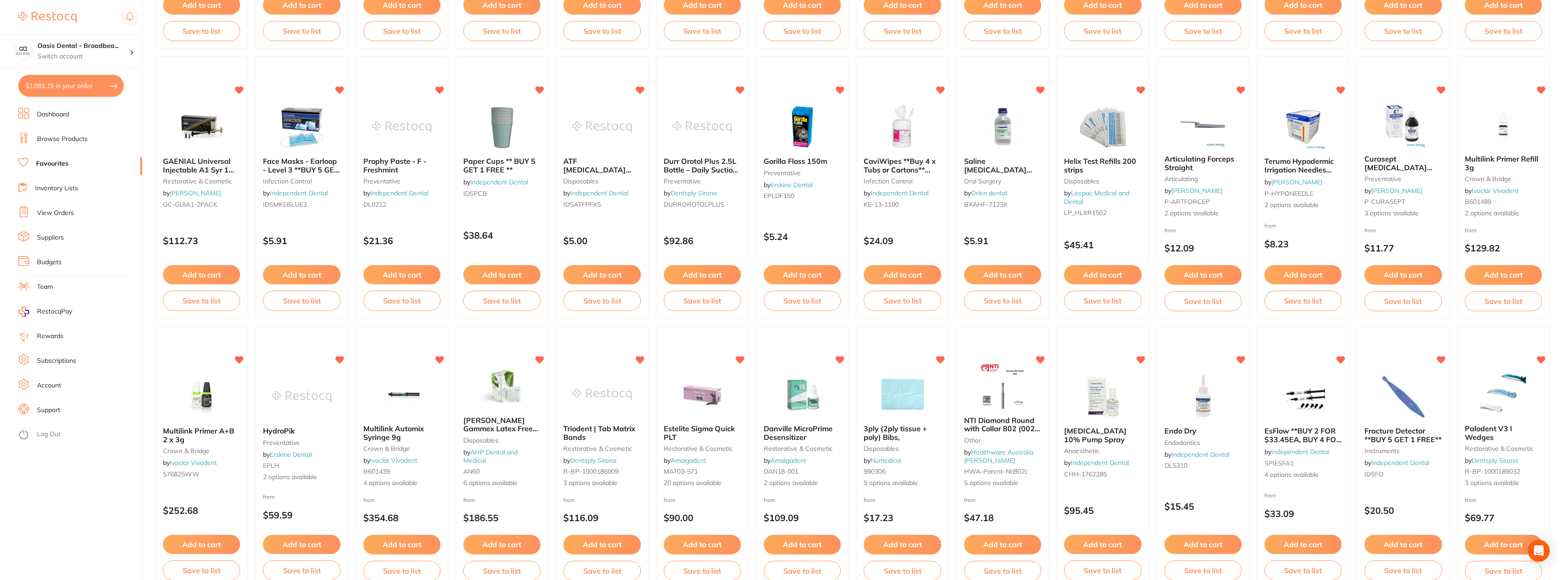
click at [1011, 548] on button "Add to cart" at bounding box center [1003, 544] width 77 height 19
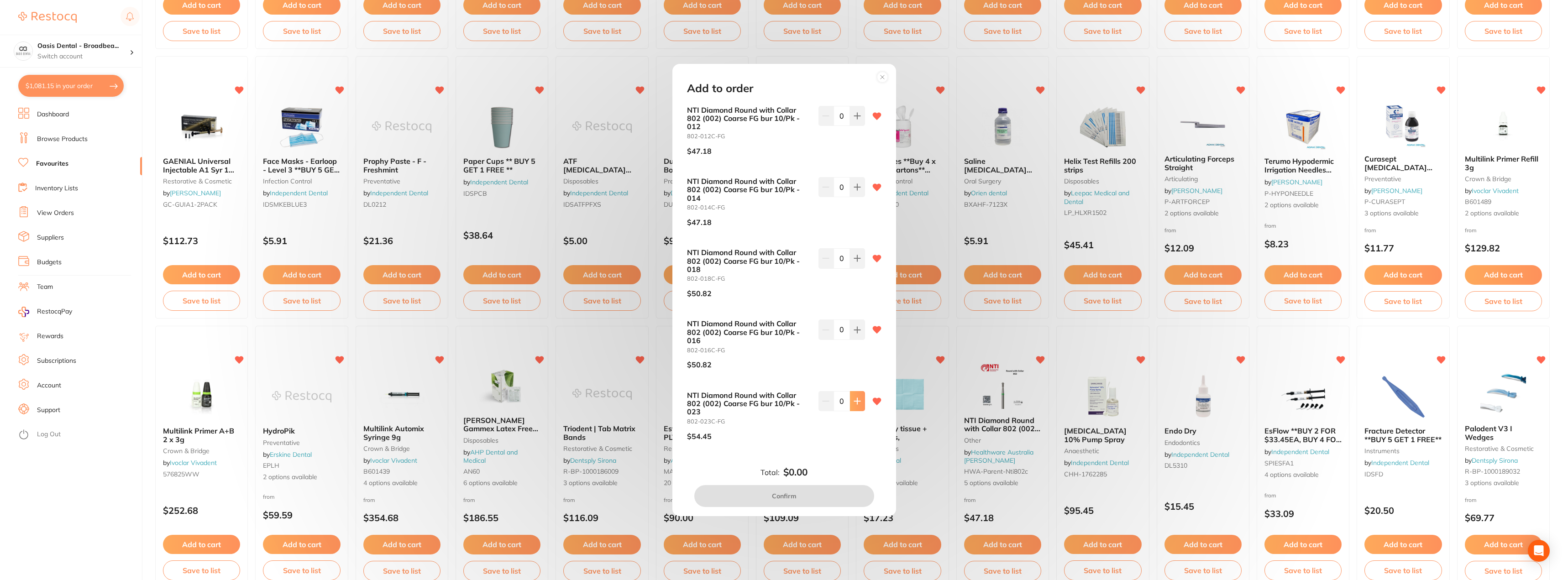
click at [858, 404] on icon at bounding box center [857, 401] width 7 height 7
type input "1"
click at [859, 326] on button at bounding box center [857, 329] width 15 height 20
type input "1"
click at [853, 257] on icon at bounding box center [857, 258] width 7 height 7
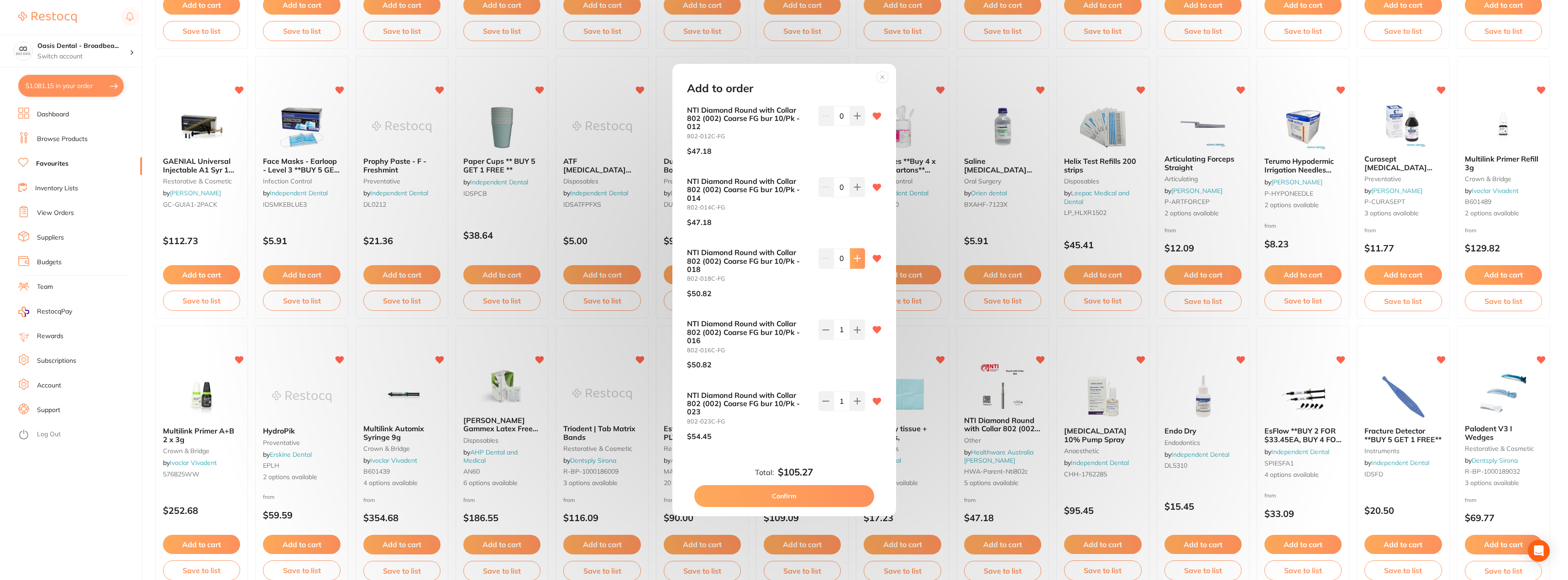
type input "1"
click at [861, 190] on button at bounding box center [857, 187] width 15 height 20
type input "1"
click at [858, 119] on icon at bounding box center [857, 116] width 7 height 7
type input "1"
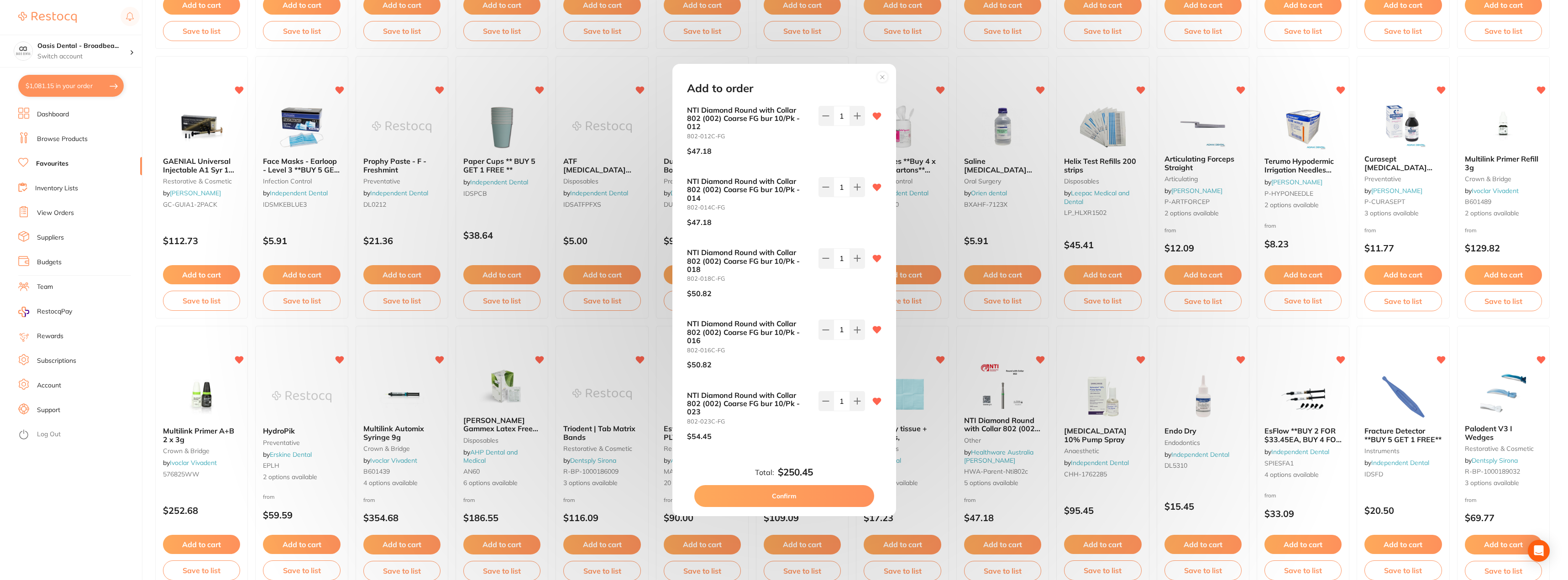
click at [789, 491] on button "Confirm" at bounding box center [784, 496] width 180 height 22
click at [781, 494] on section at bounding box center [784, 290] width 1568 height 580
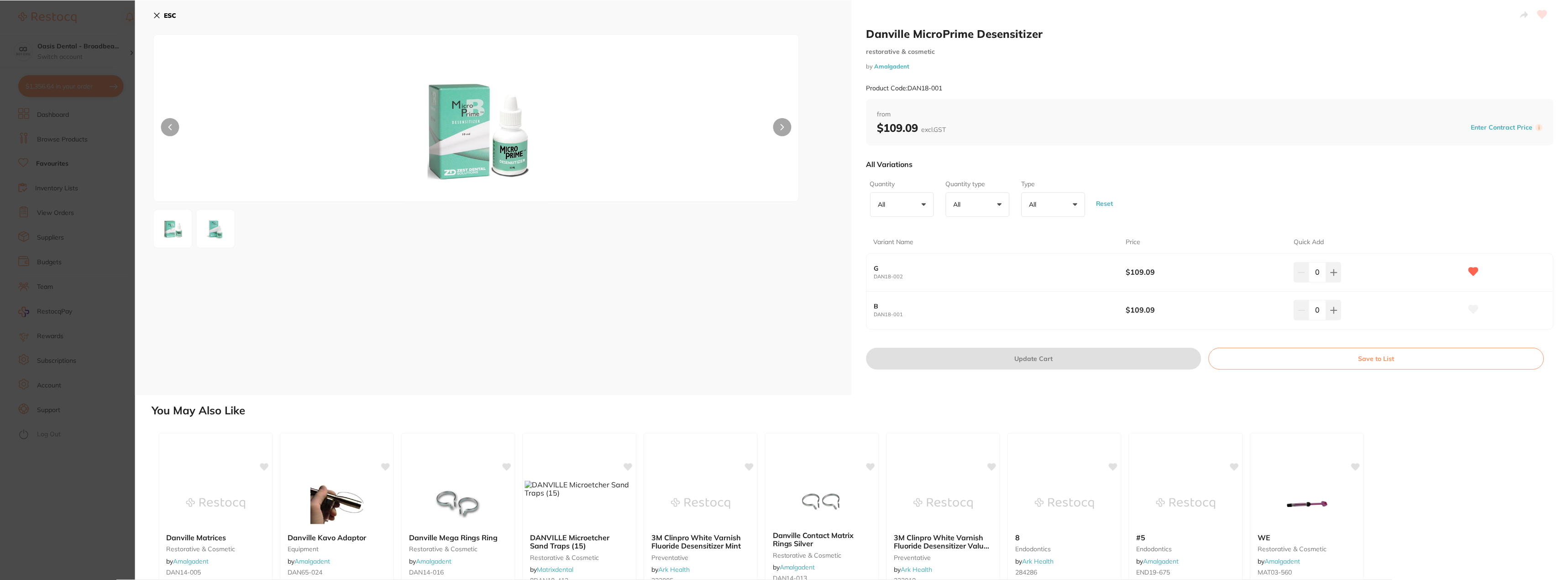
scroll to position [320, 0]
click at [1333, 315] on button at bounding box center [1333, 309] width 15 height 20
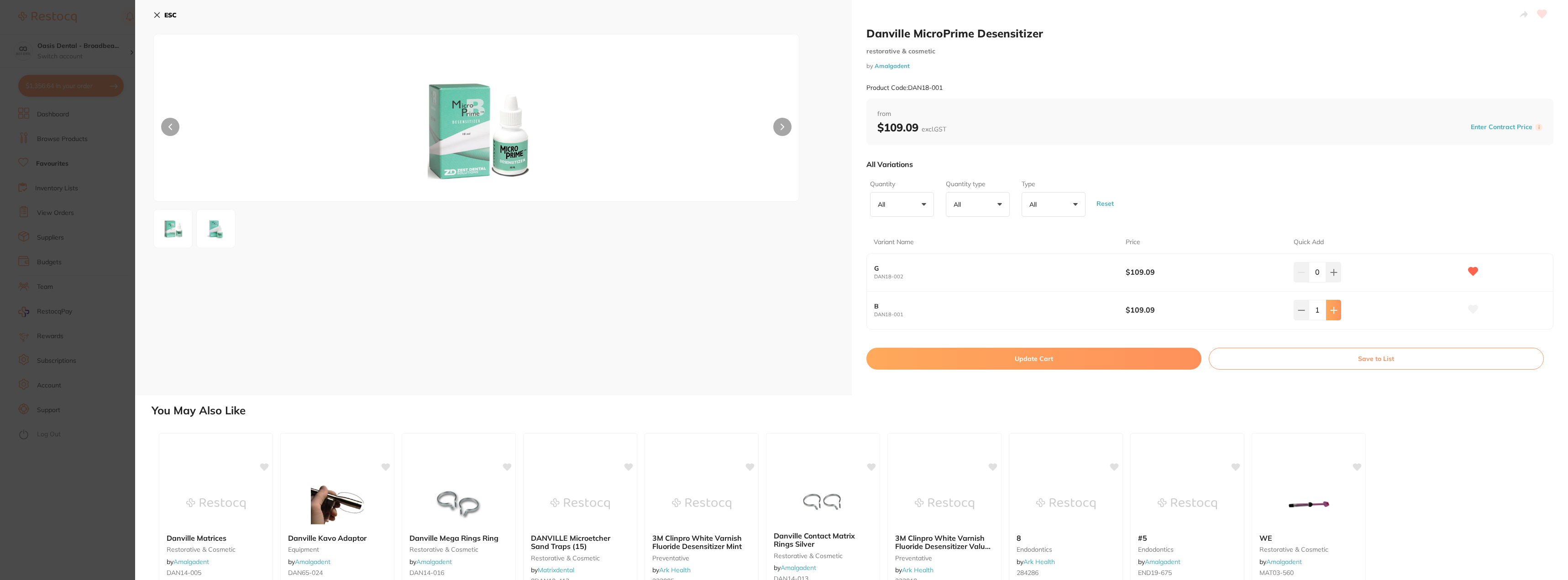
click at [1333, 315] on button at bounding box center [1333, 309] width 15 height 20
type input "2"
click at [1148, 360] on button "Update Cart" at bounding box center [1034, 359] width 335 height 22
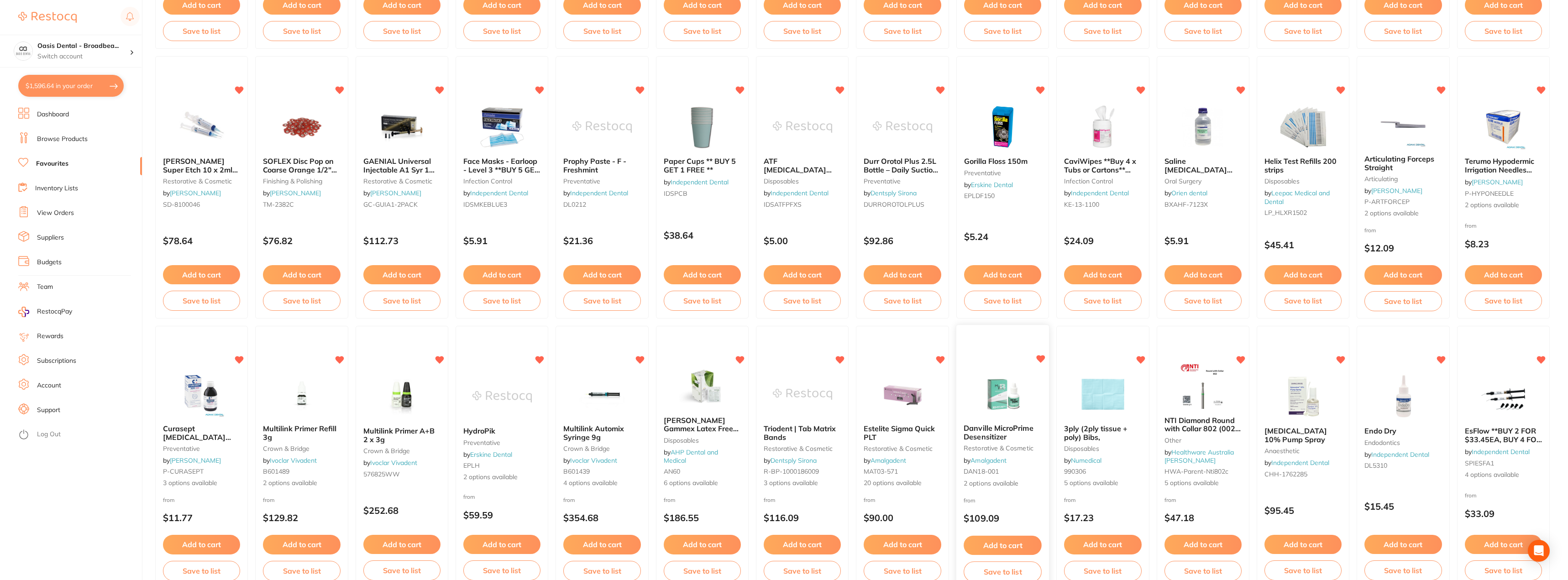
click at [1016, 398] on img at bounding box center [1003, 394] width 60 height 46
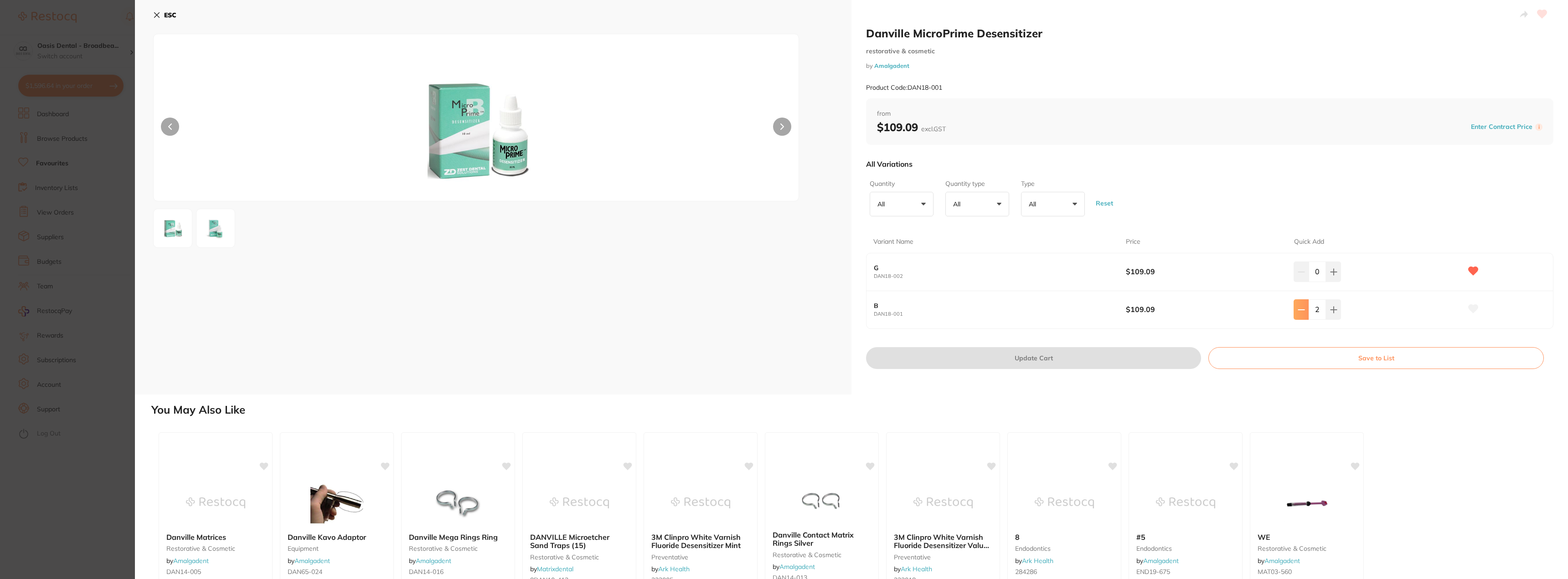
click at [1298, 312] on icon at bounding box center [1301, 310] width 7 height 7
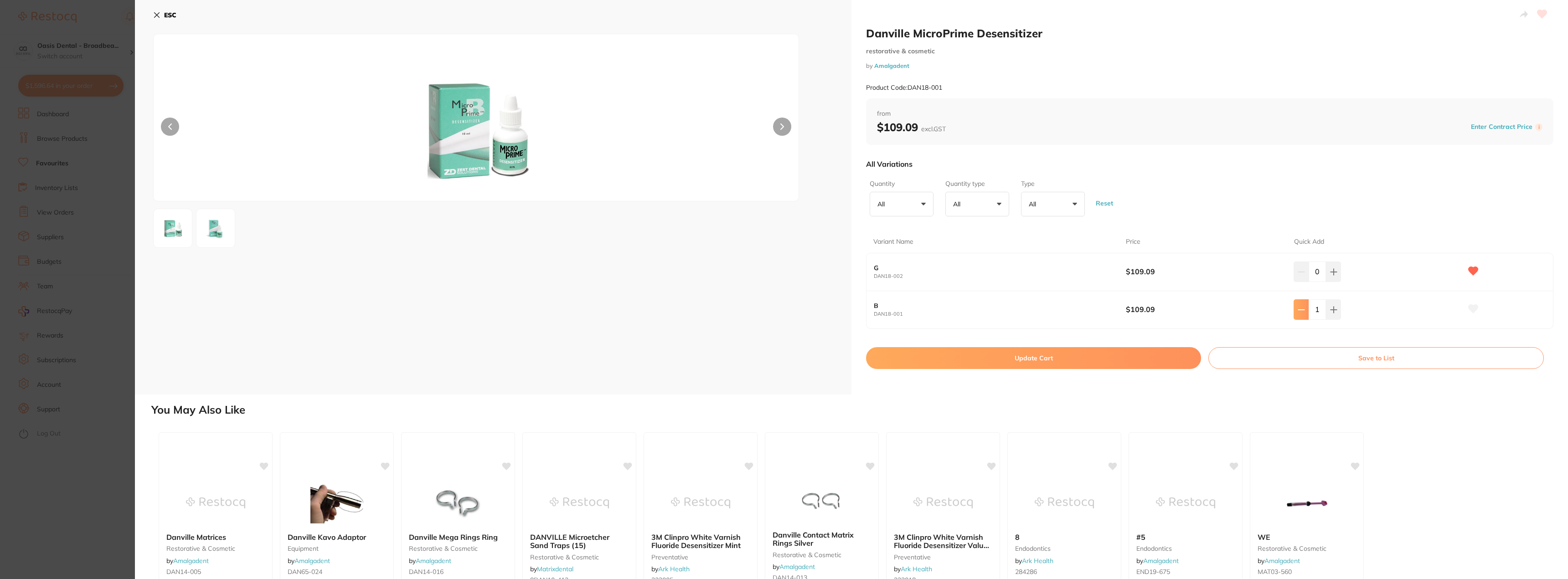
click at [1298, 312] on icon at bounding box center [1301, 310] width 7 height 7
type input "0"
click at [1331, 271] on icon at bounding box center [1334, 272] width 6 height 6
click at [1330, 272] on icon at bounding box center [1334, 272] width 7 height 7
type input "2"
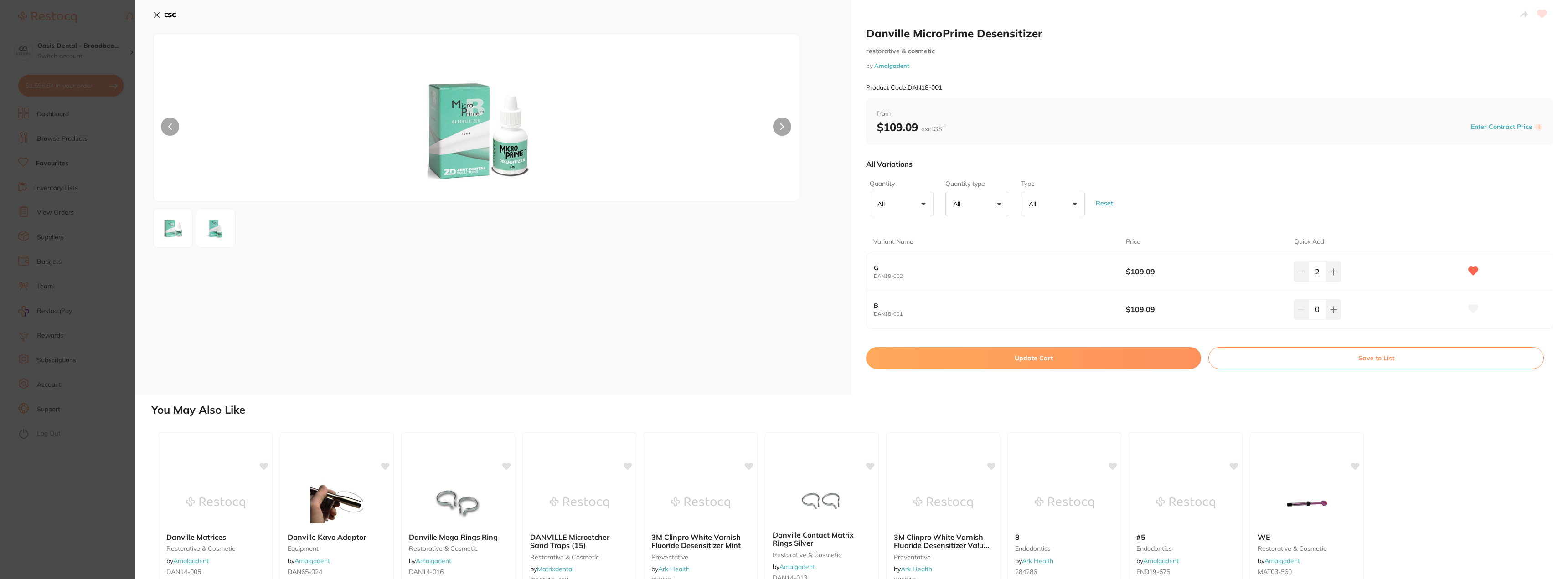
click at [1010, 358] on button "Update Cart" at bounding box center [1034, 358] width 335 height 22
click at [1052, 356] on button "Update Cart" at bounding box center [1034, 358] width 335 height 22
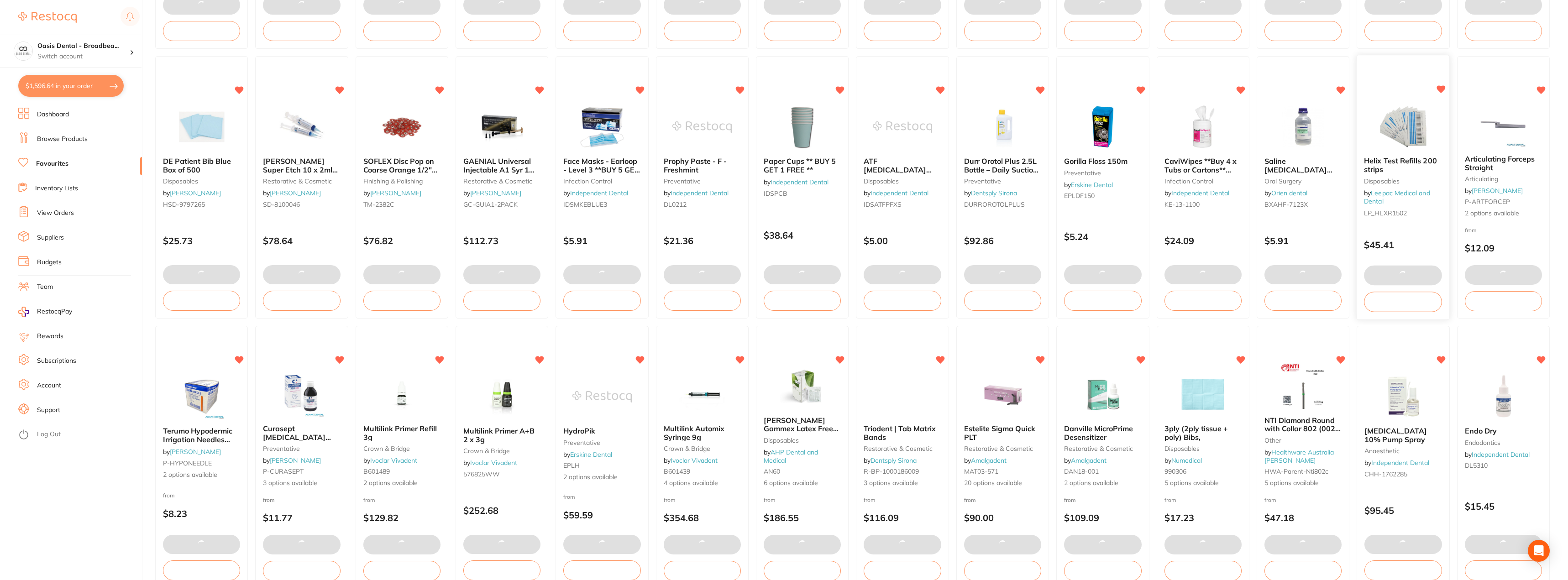
type input "4"
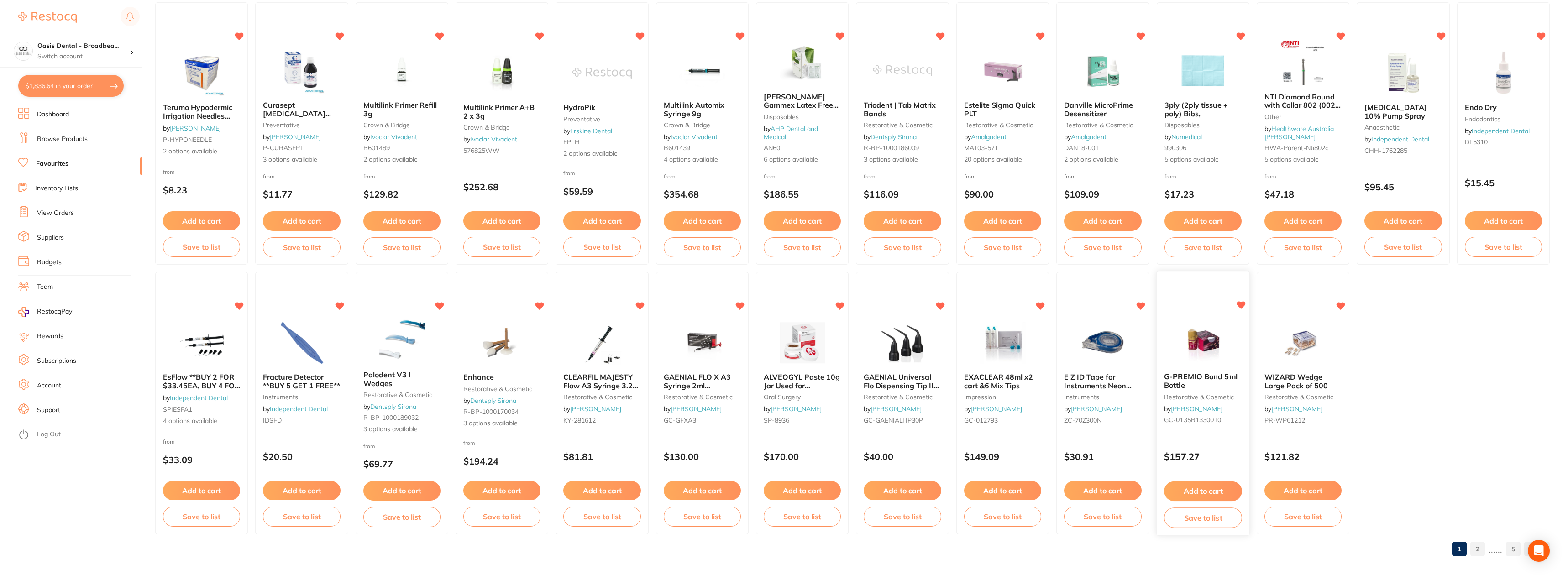
scroll to position [646, 0]
